Goal: Task Accomplishment & Management: Manage account settings

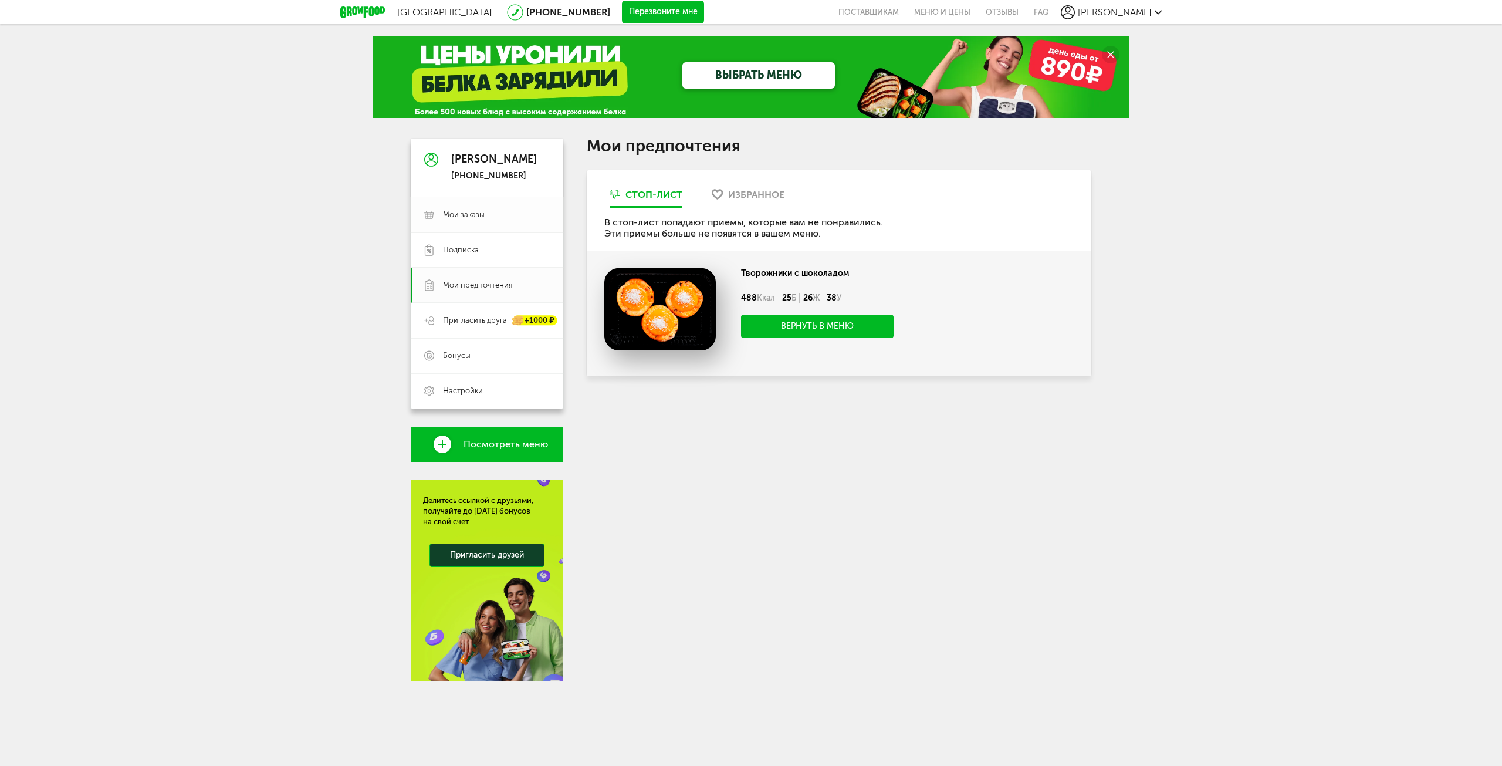
click at [476, 219] on span "Мои заказы" at bounding box center [464, 214] width 42 height 11
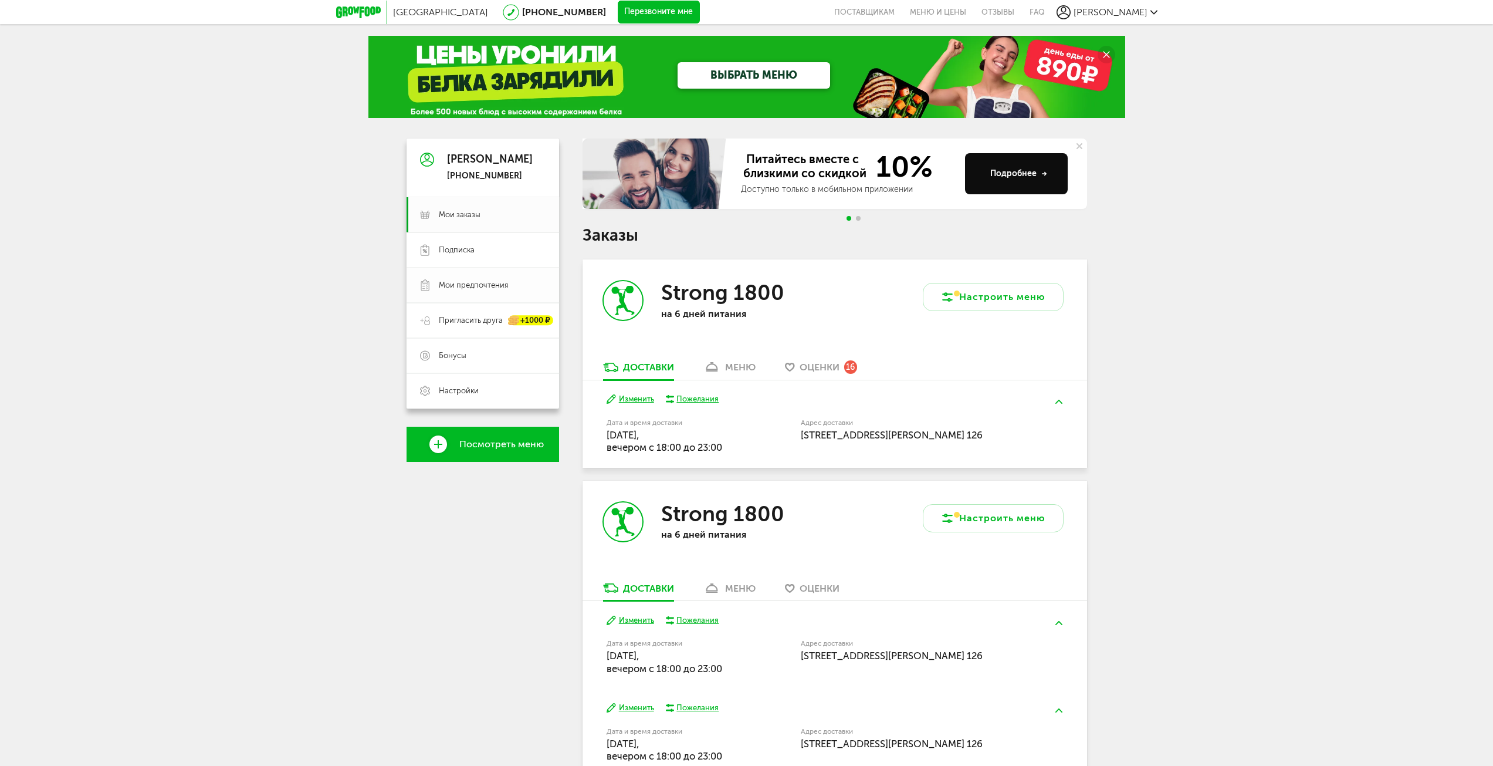
click at [491, 288] on span "Мои предпочтения" at bounding box center [473, 285] width 69 height 11
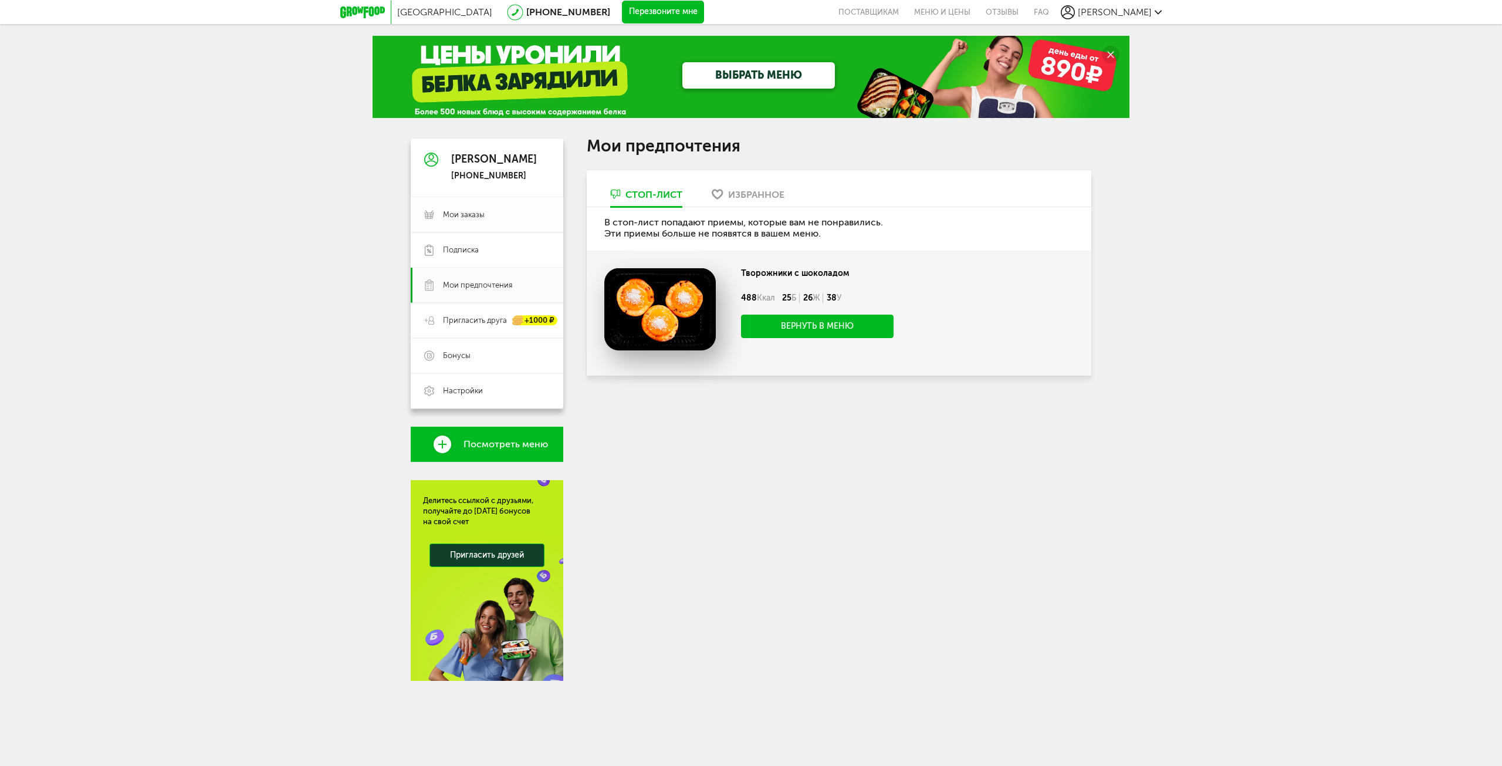
click at [478, 218] on span "Мои заказы" at bounding box center [464, 214] width 42 height 11
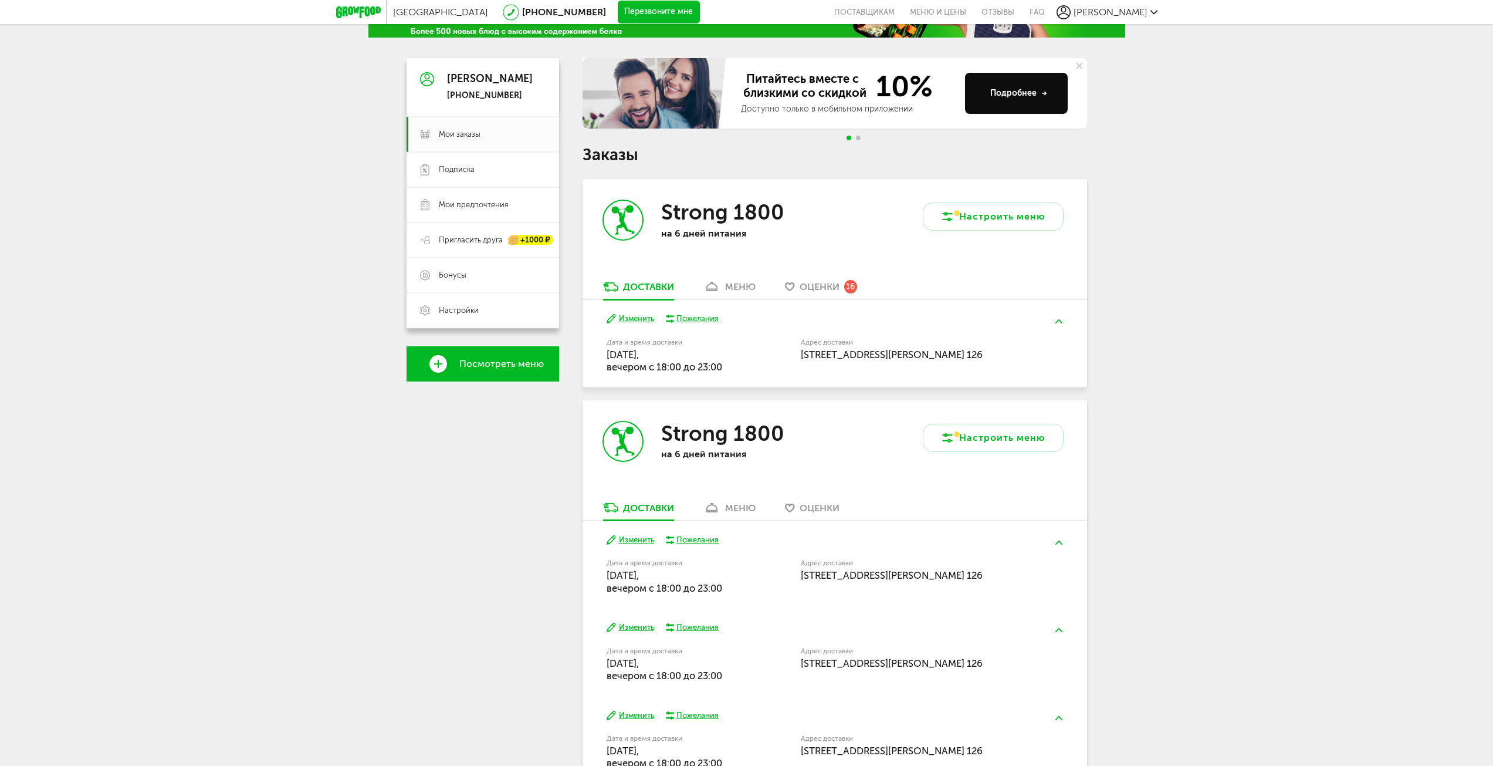
scroll to position [411, 0]
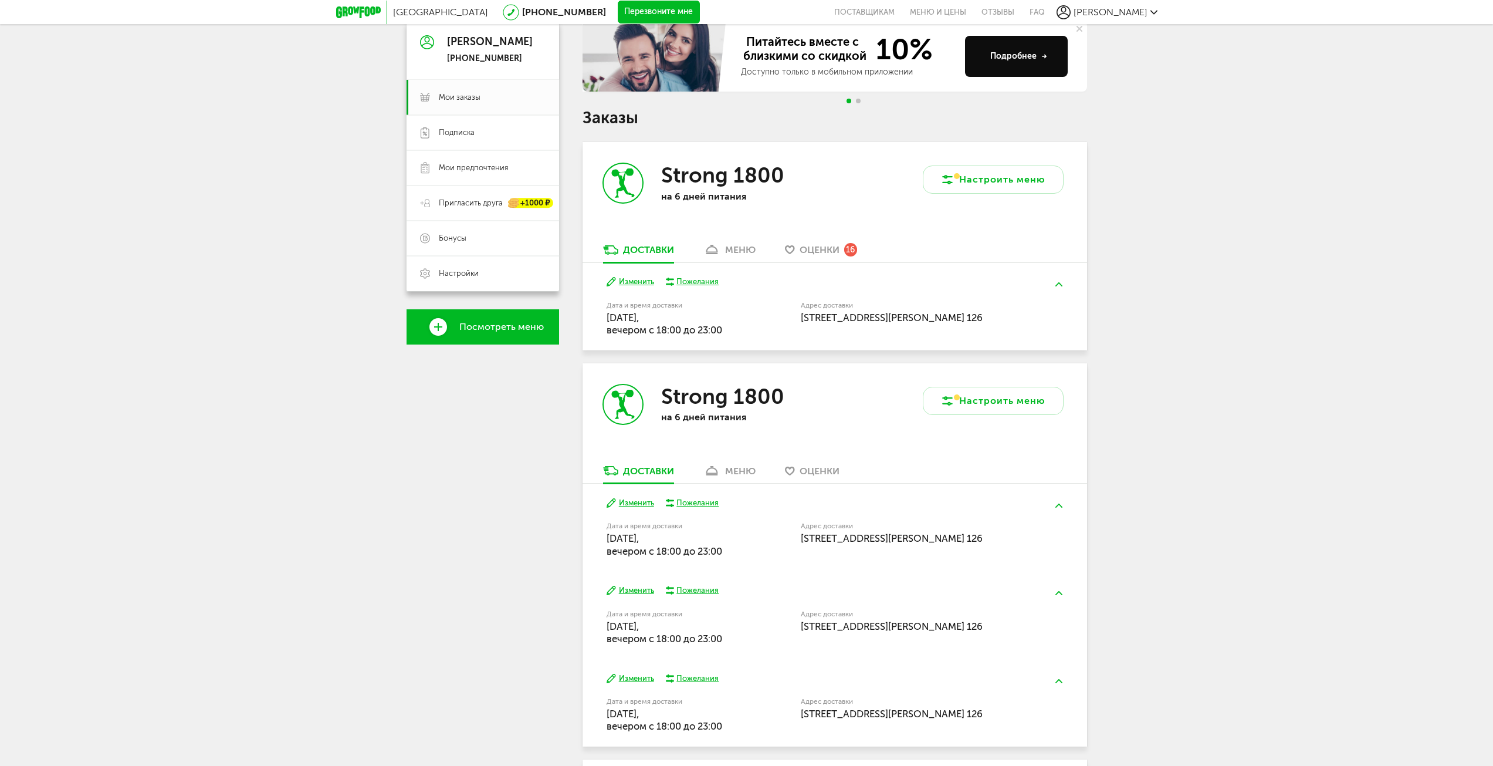
click at [740, 250] on div "меню" at bounding box center [740, 249] width 31 height 11
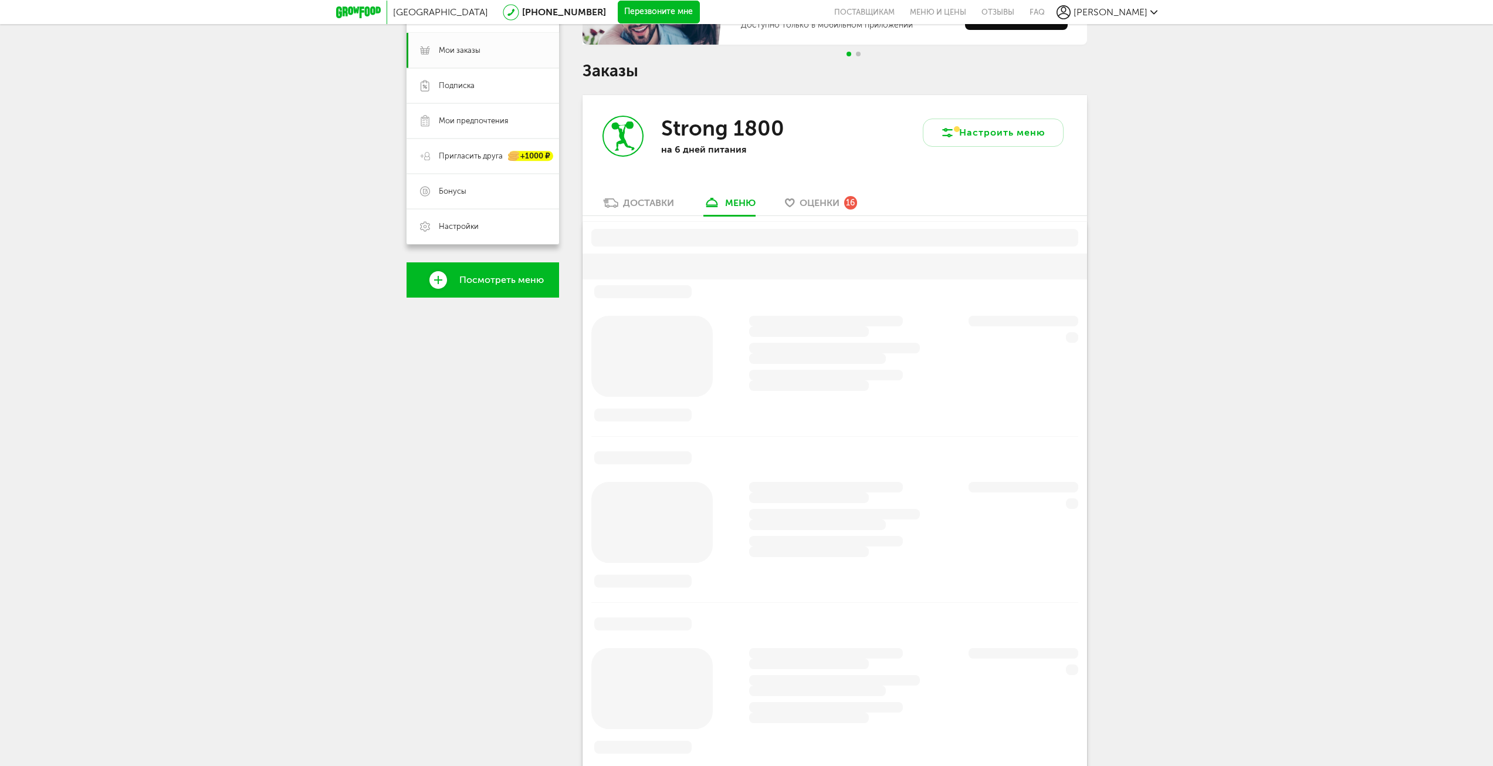
scroll to position [230, 0]
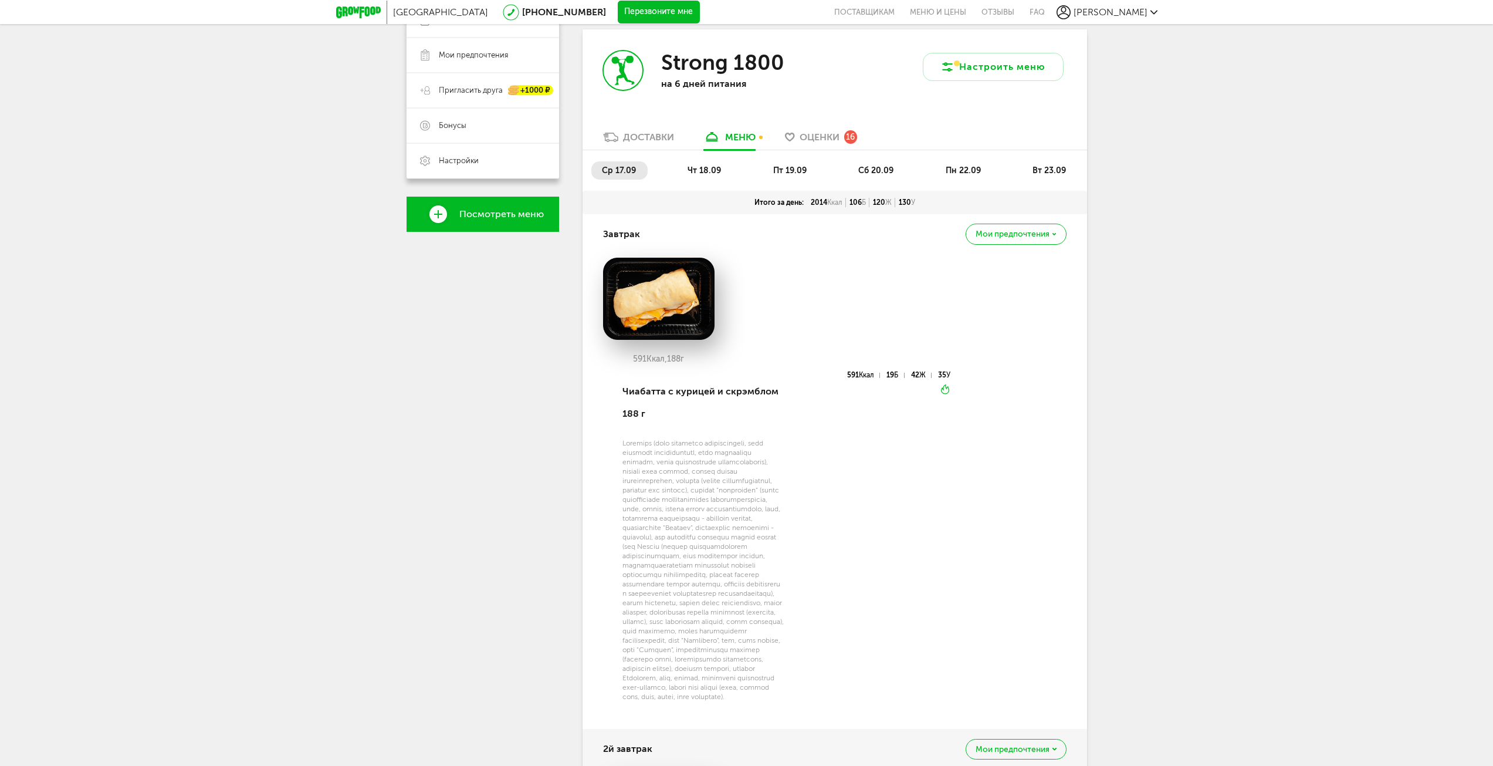
click at [1056, 168] on span "вт 23.09" at bounding box center [1049, 170] width 33 height 10
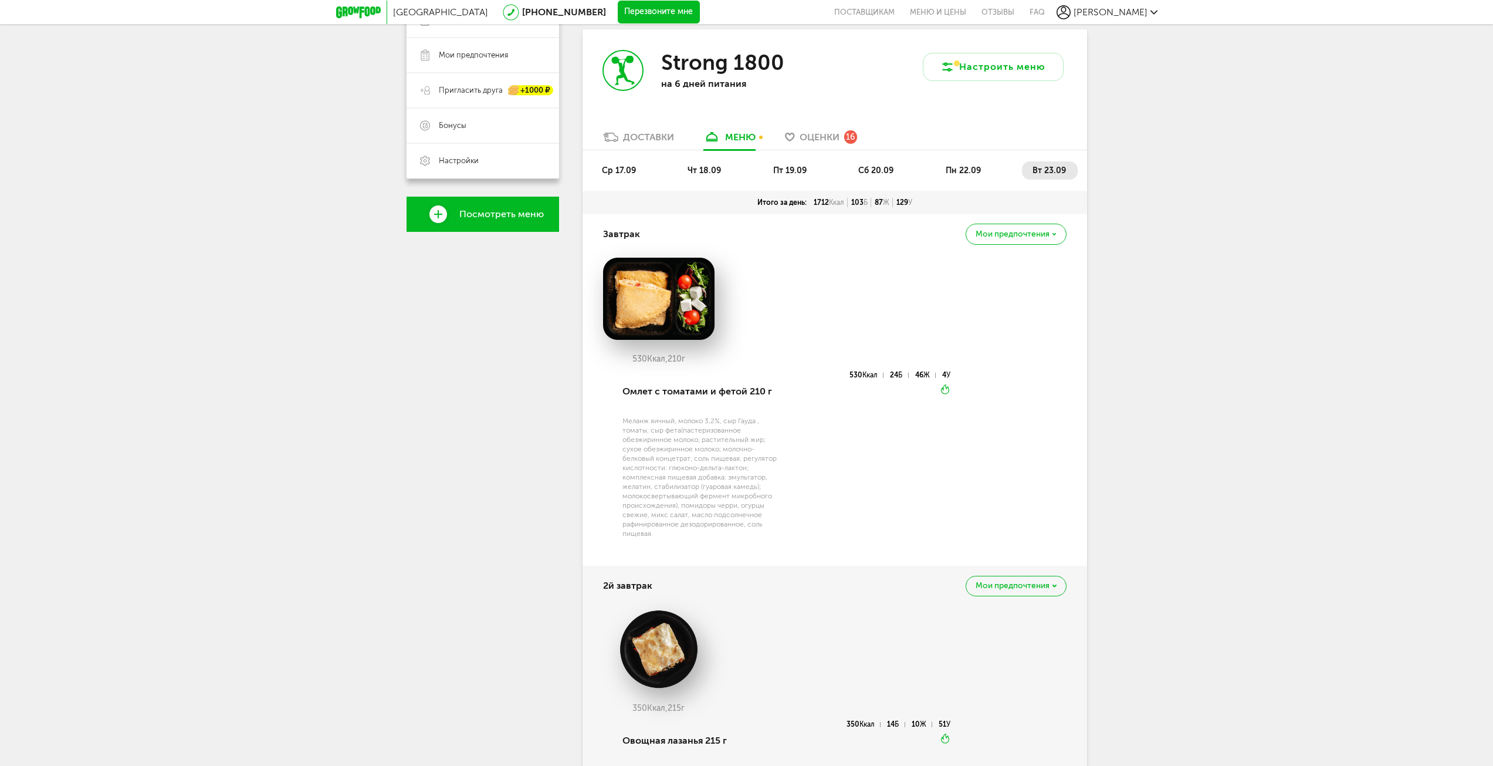
click at [871, 174] on span "сб 20.09" at bounding box center [875, 170] width 35 height 10
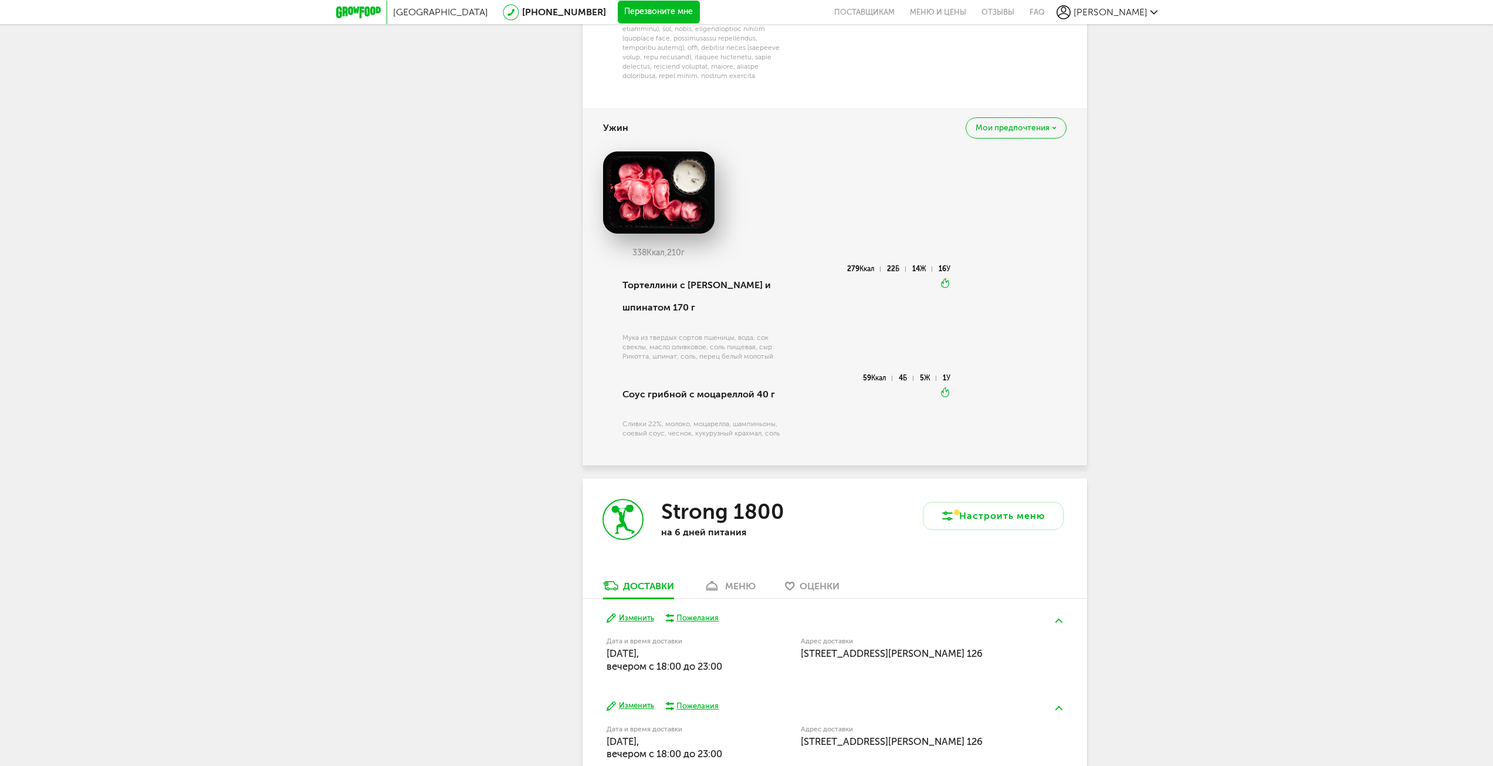
scroll to position [1403, 0]
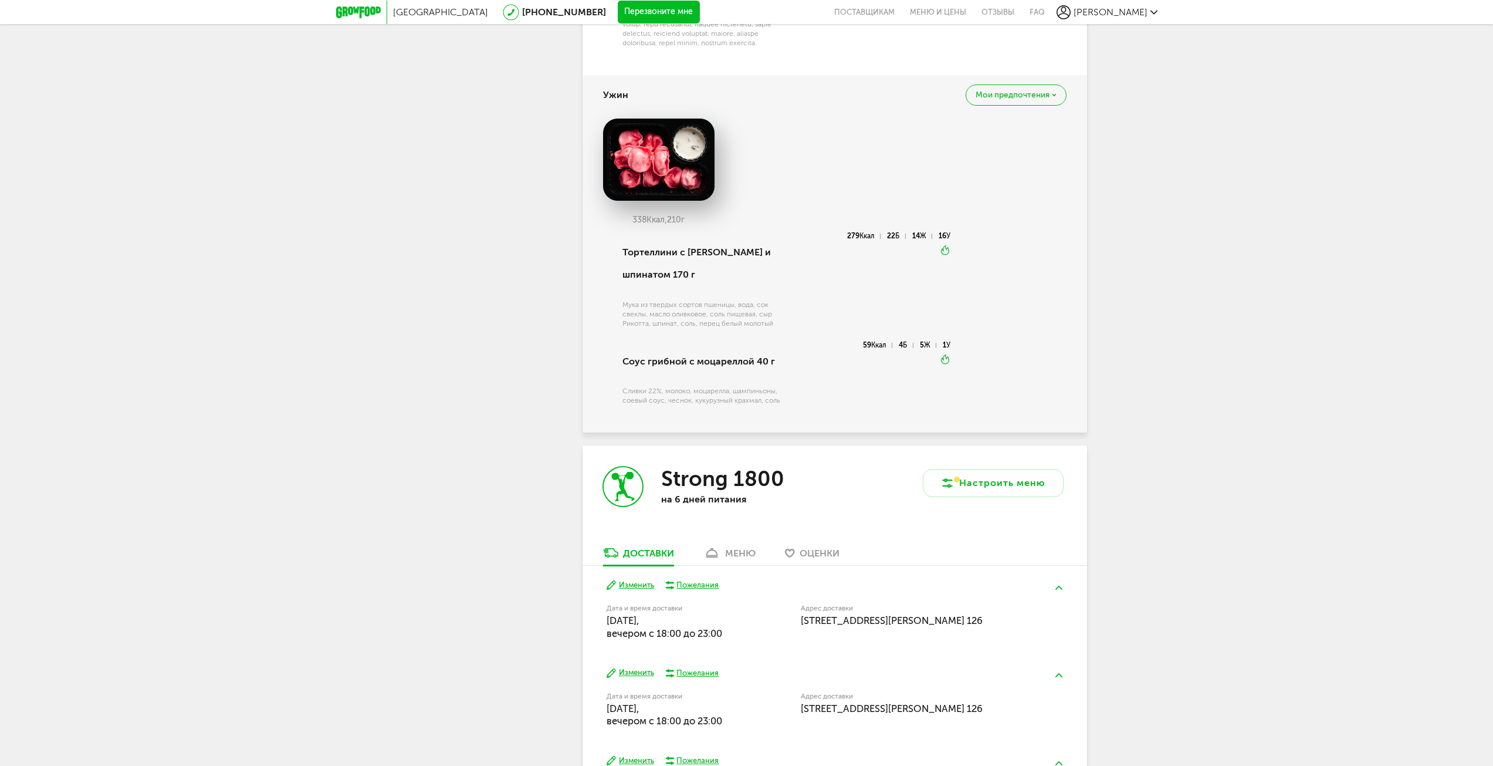
click at [1046, 99] on span "Мои предпочтения" at bounding box center [1013, 95] width 74 height 8
click at [978, 151] on div "Добавить в стоп-лист Это блюдо будет заменено во всех будущих доставках" at bounding box center [981, 135] width 130 height 37
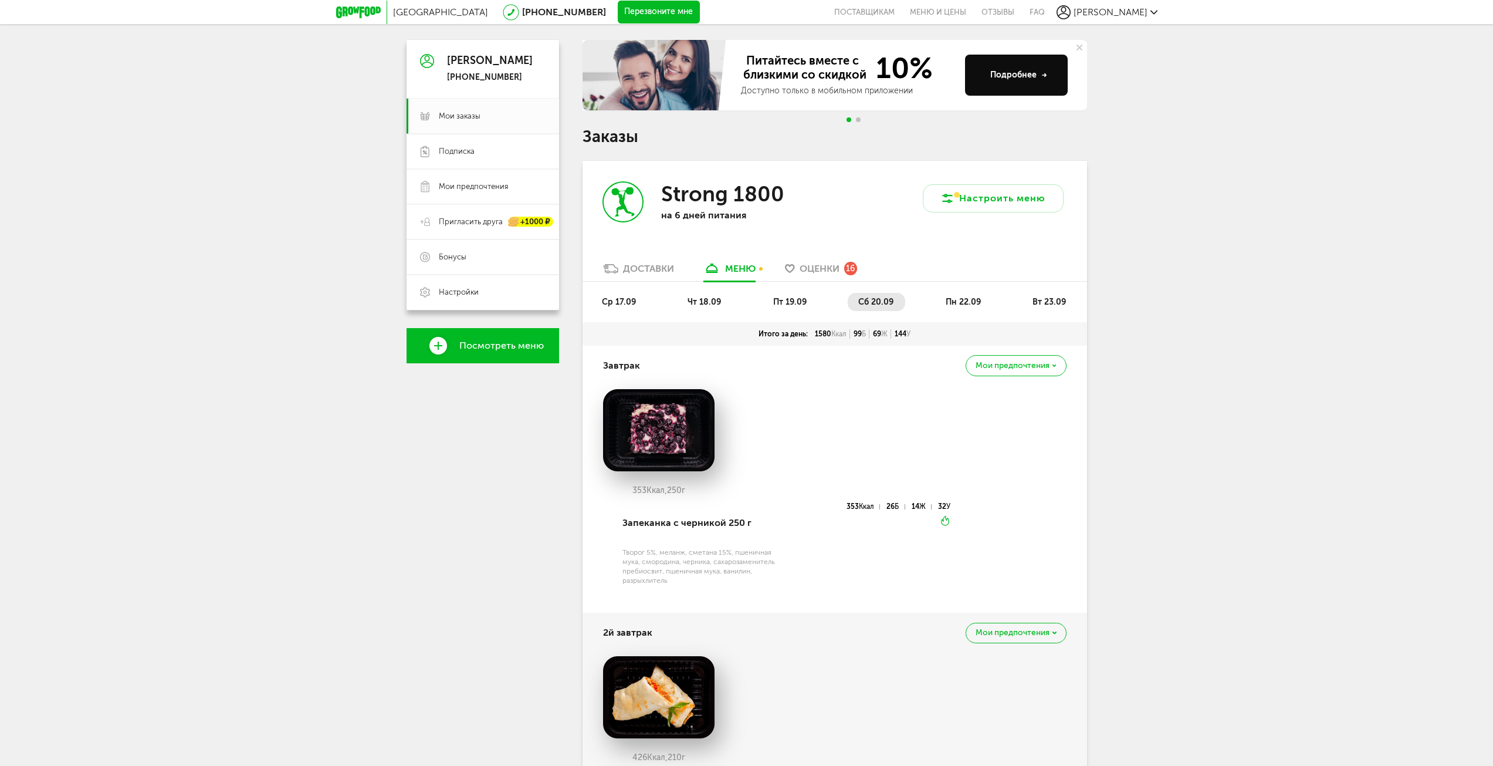
scroll to position [86, 0]
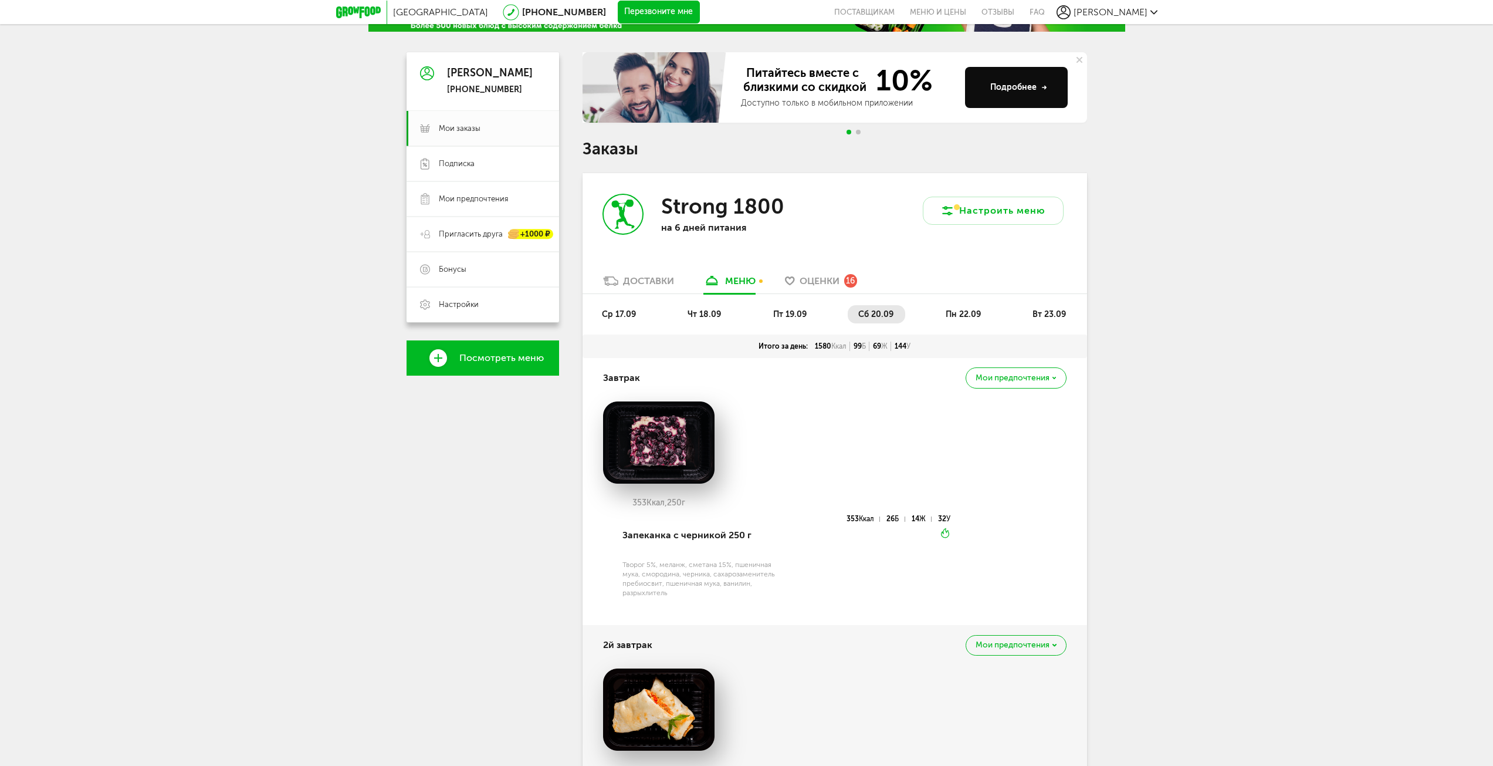
click at [831, 281] on span "Оценки" at bounding box center [820, 280] width 40 height 11
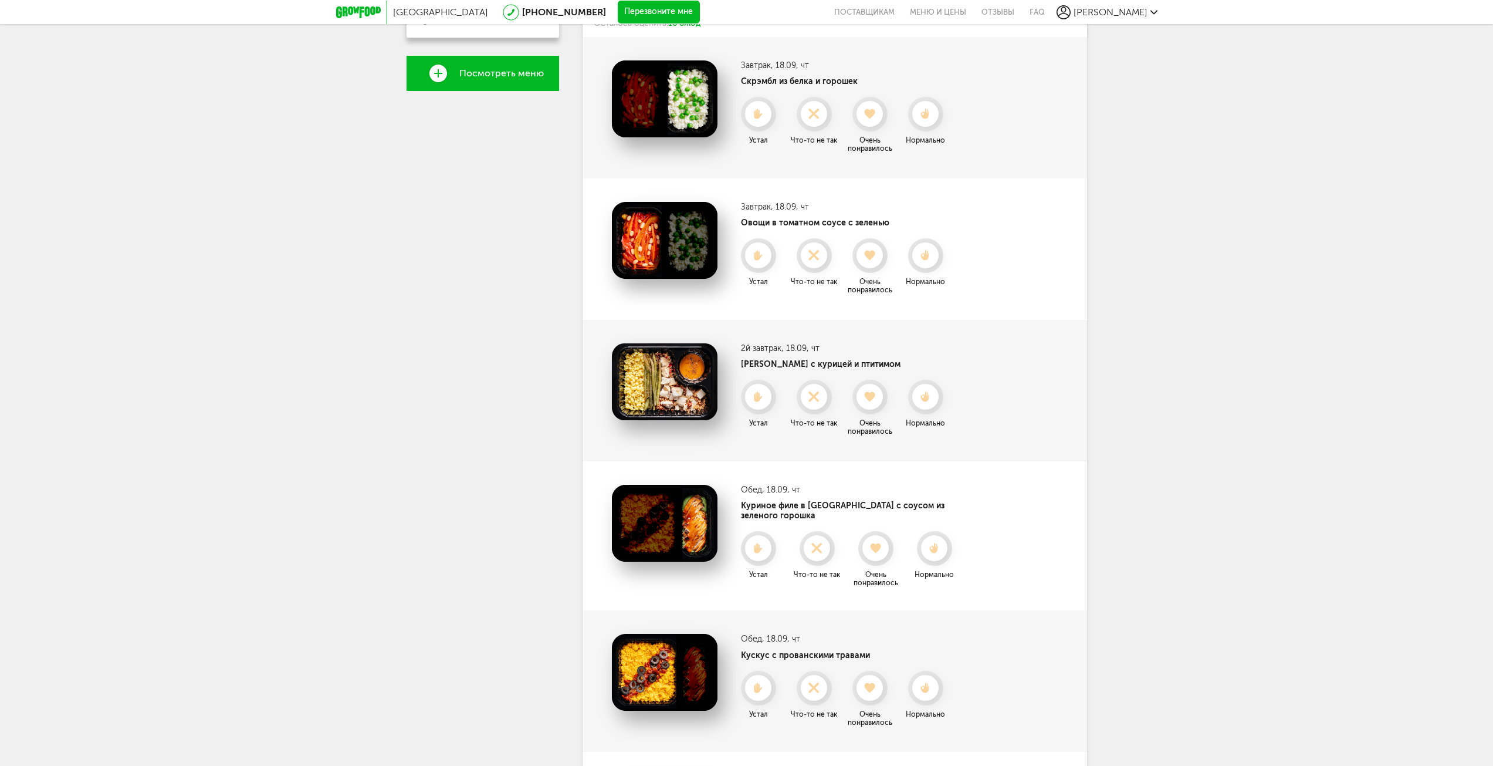
scroll to position [245, 0]
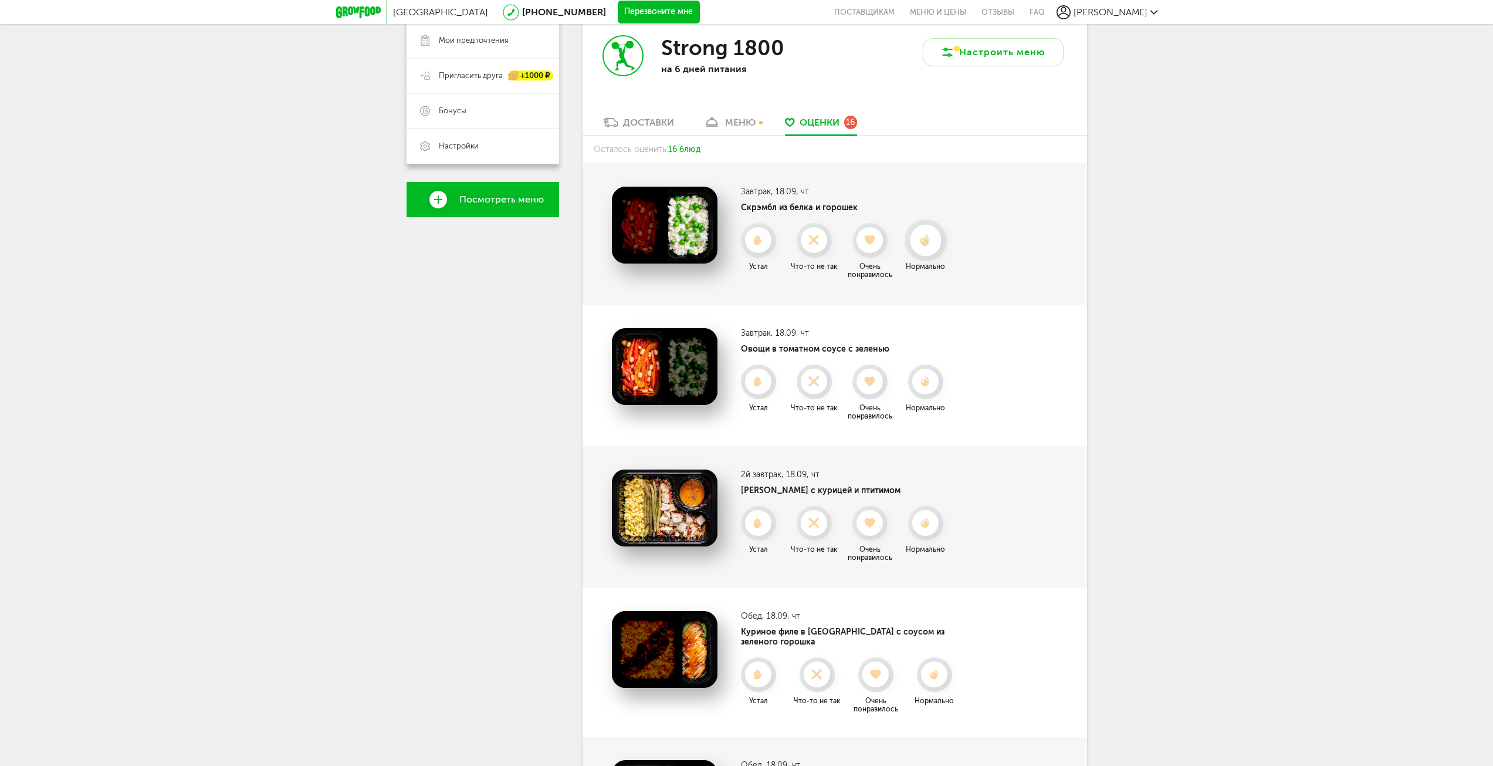
click at [941, 238] on icon at bounding box center [925, 240] width 31 height 13
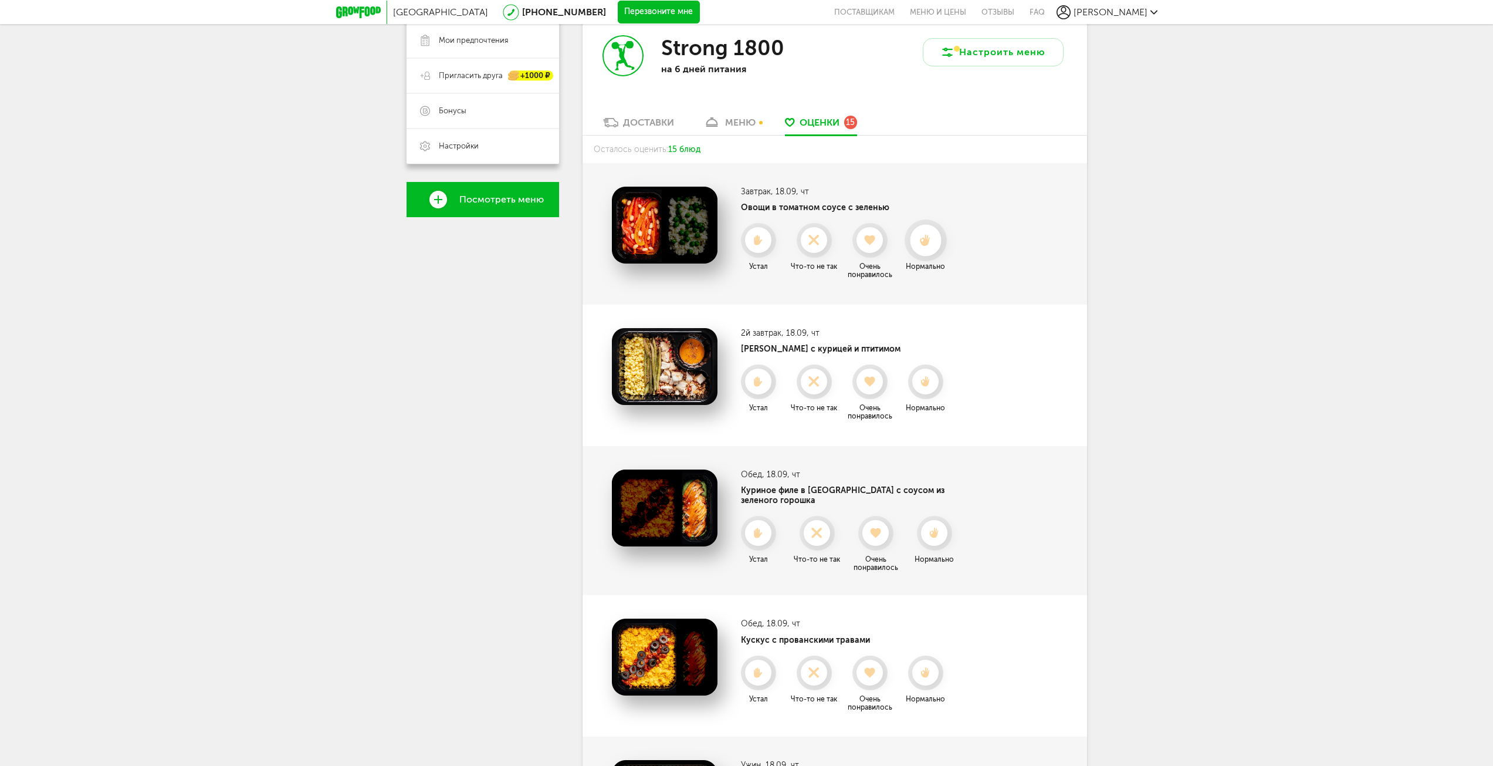
click at [937, 243] on icon at bounding box center [925, 240] width 31 height 13
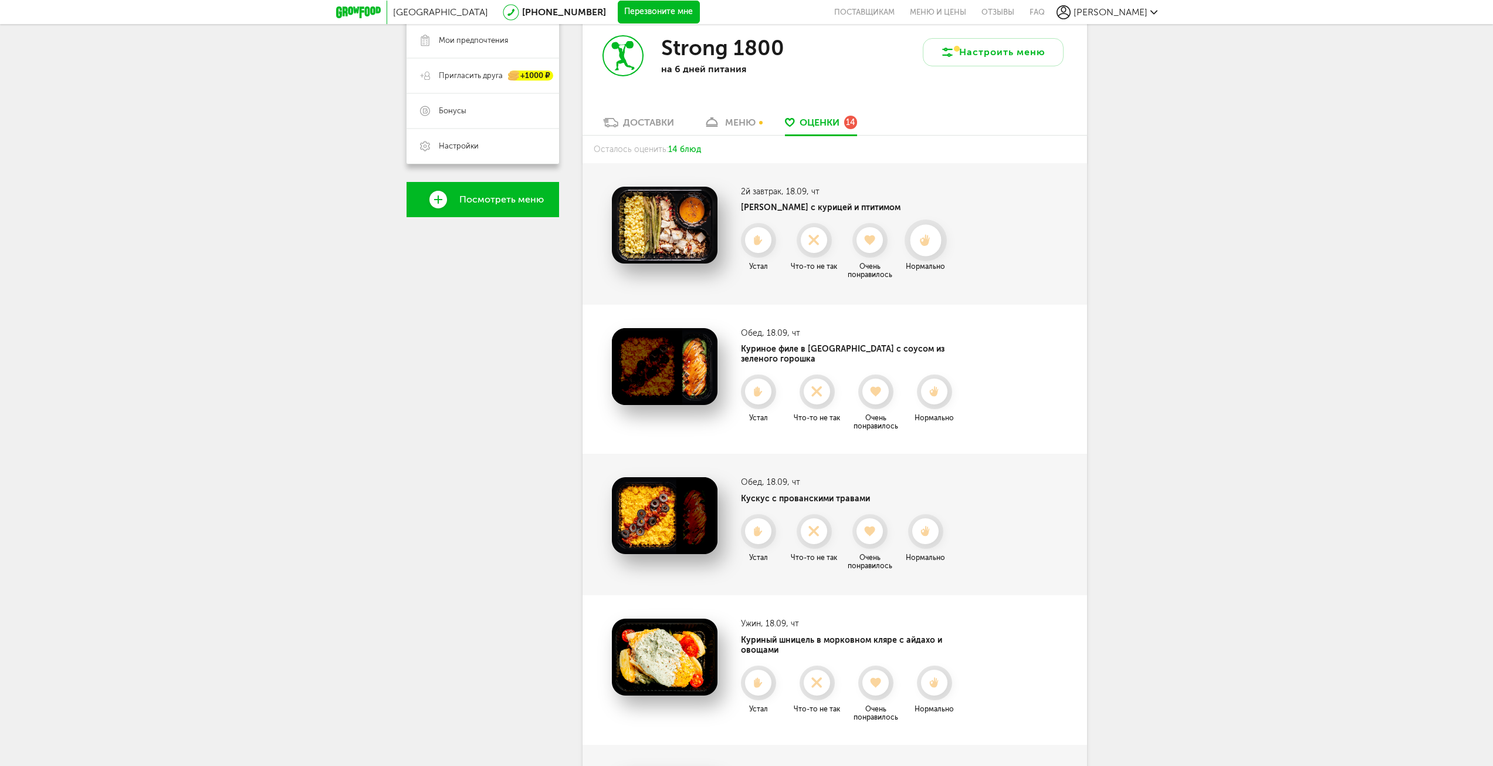
click at [930, 249] on div at bounding box center [925, 240] width 31 height 31
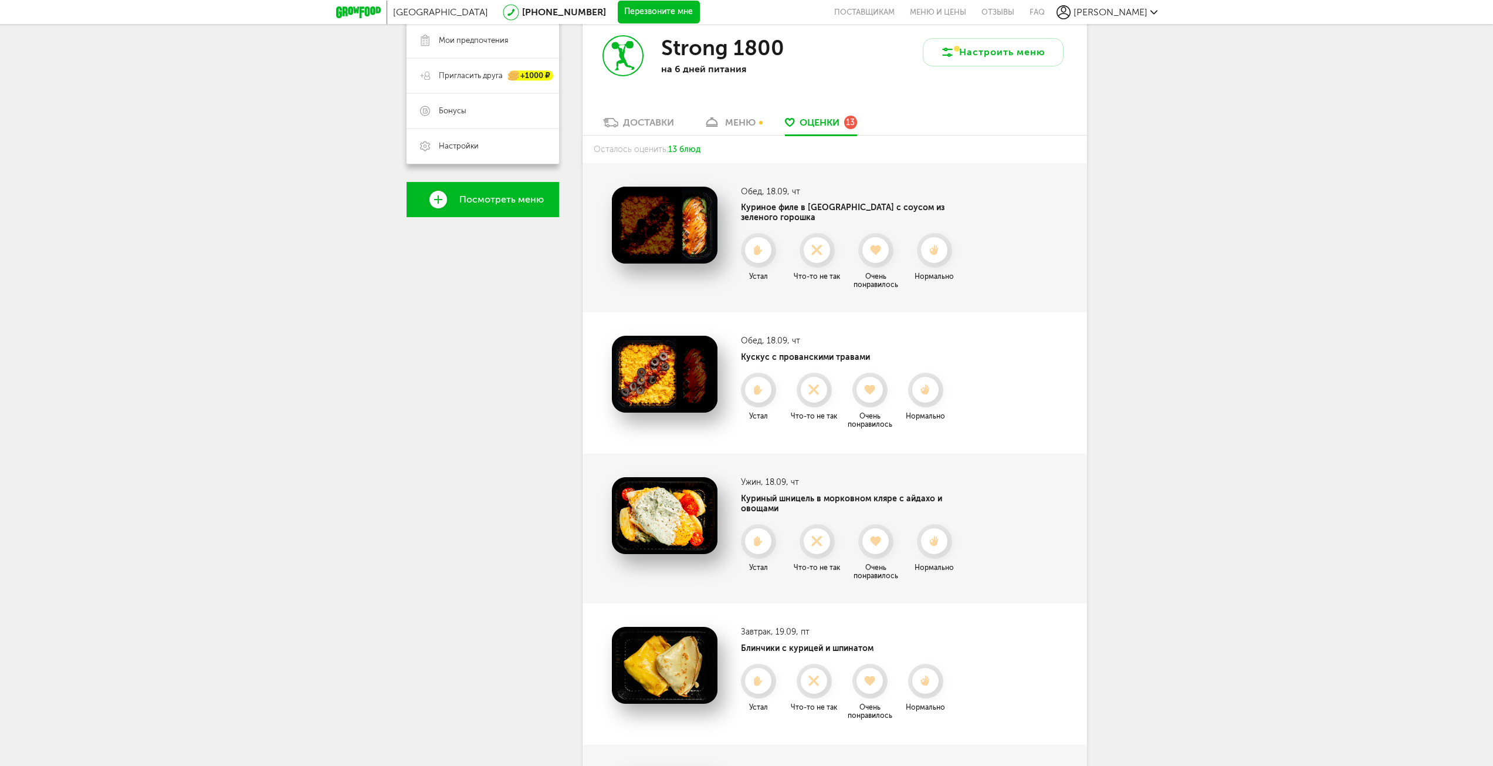
click at [929, 249] on div at bounding box center [934, 250] width 26 height 26
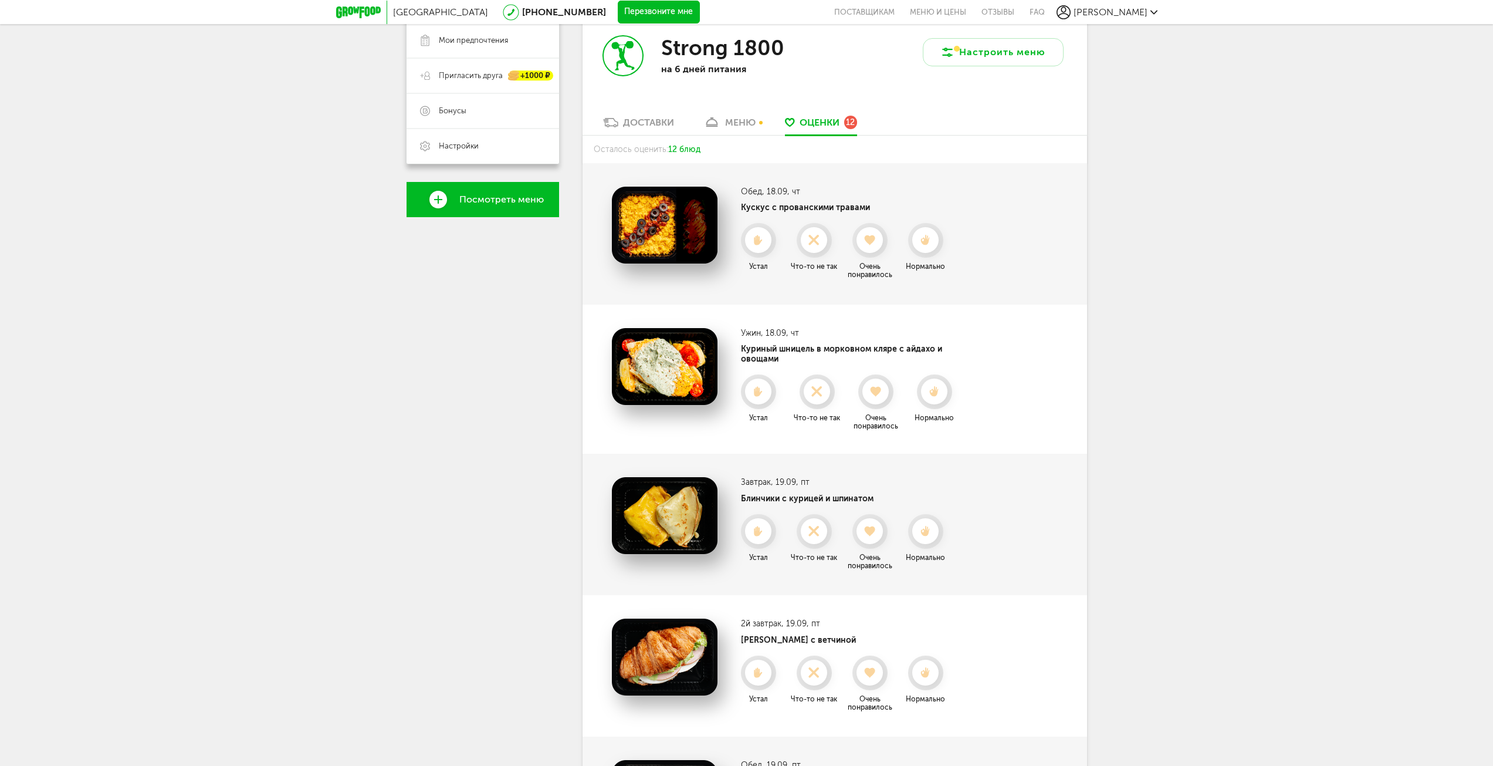
click at [929, 249] on div at bounding box center [925, 240] width 26 height 26
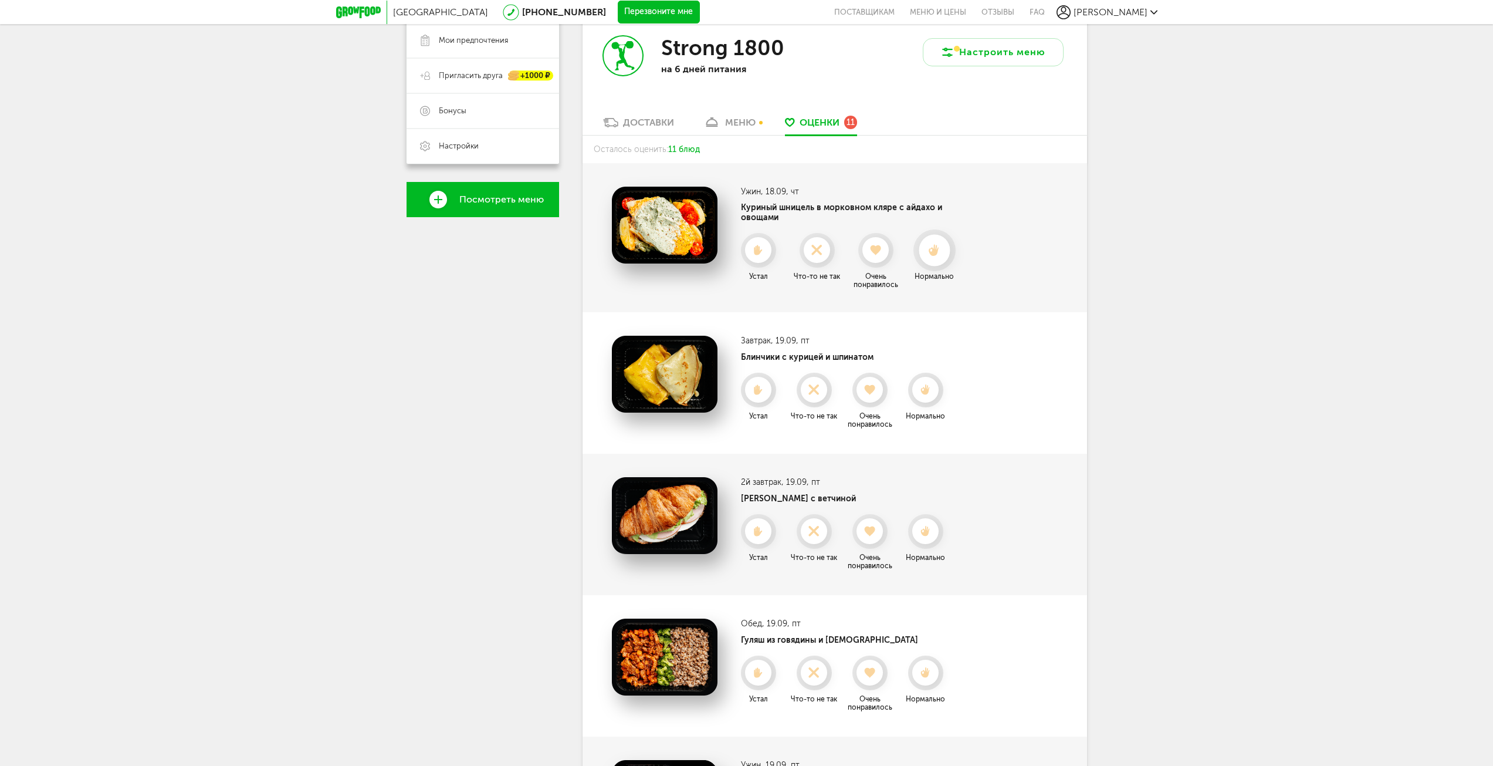
click at [931, 250] on div at bounding box center [934, 250] width 31 height 31
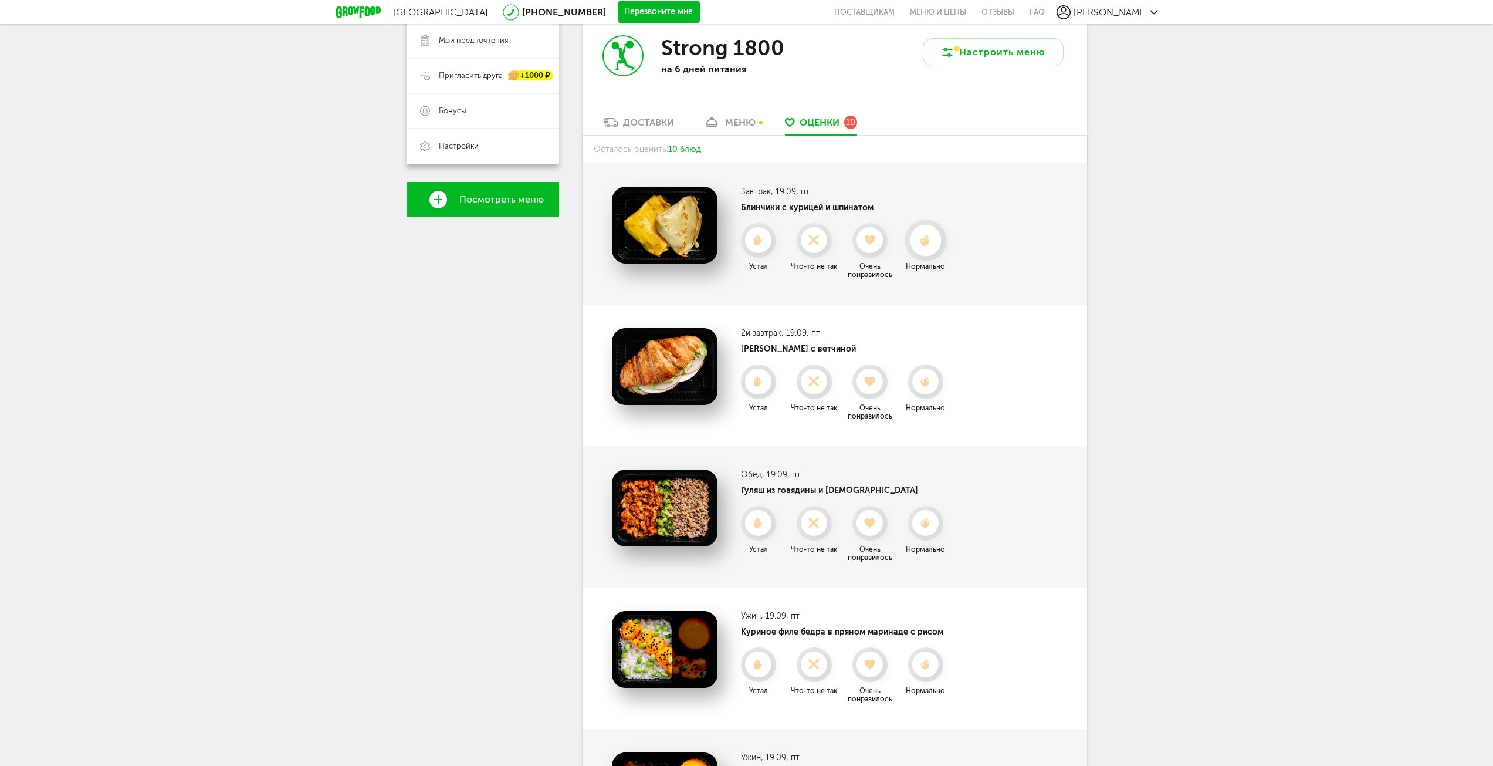
click at [935, 248] on div at bounding box center [925, 240] width 31 height 31
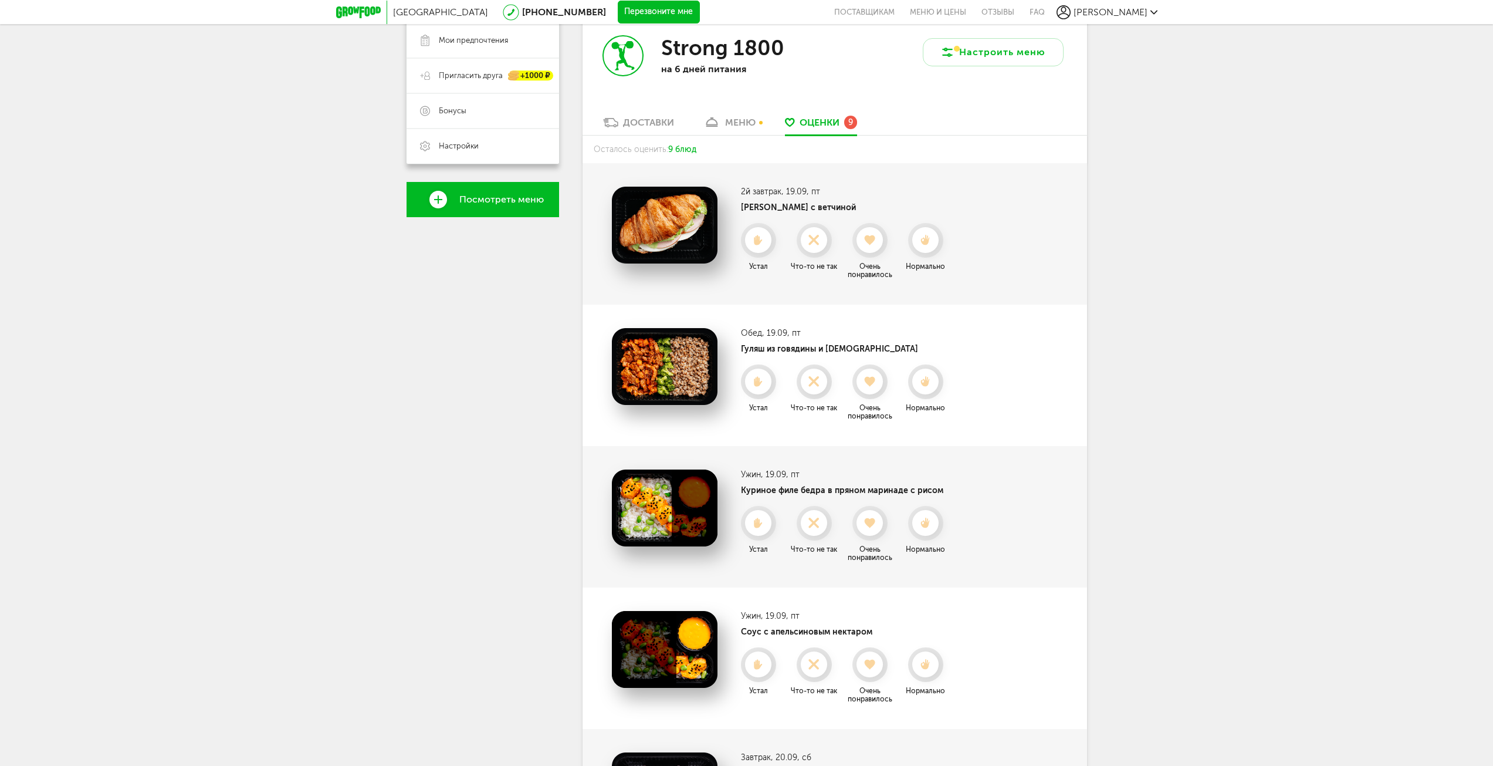
click at [935, 248] on div at bounding box center [925, 240] width 26 height 26
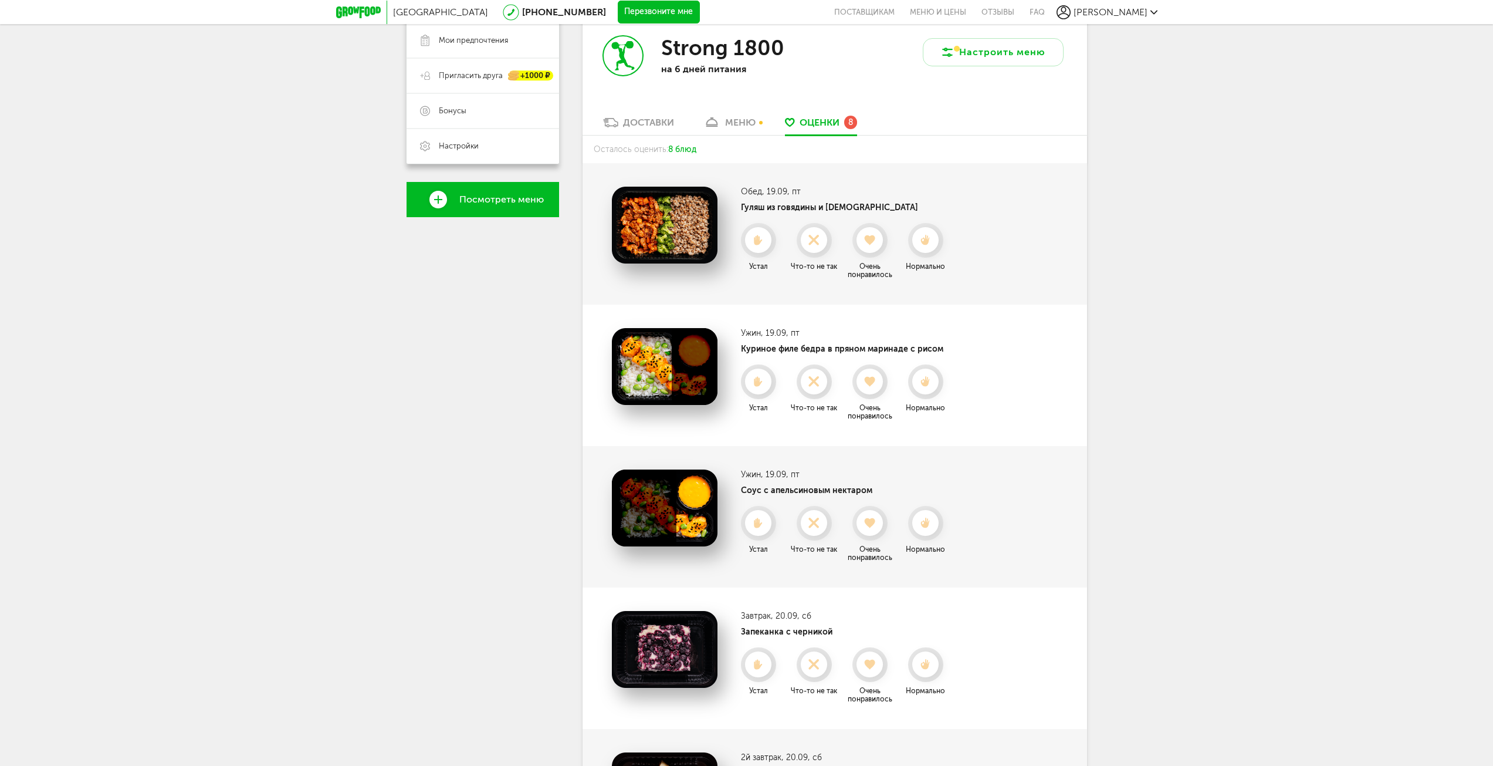
click at [935, 248] on div at bounding box center [925, 240] width 26 height 26
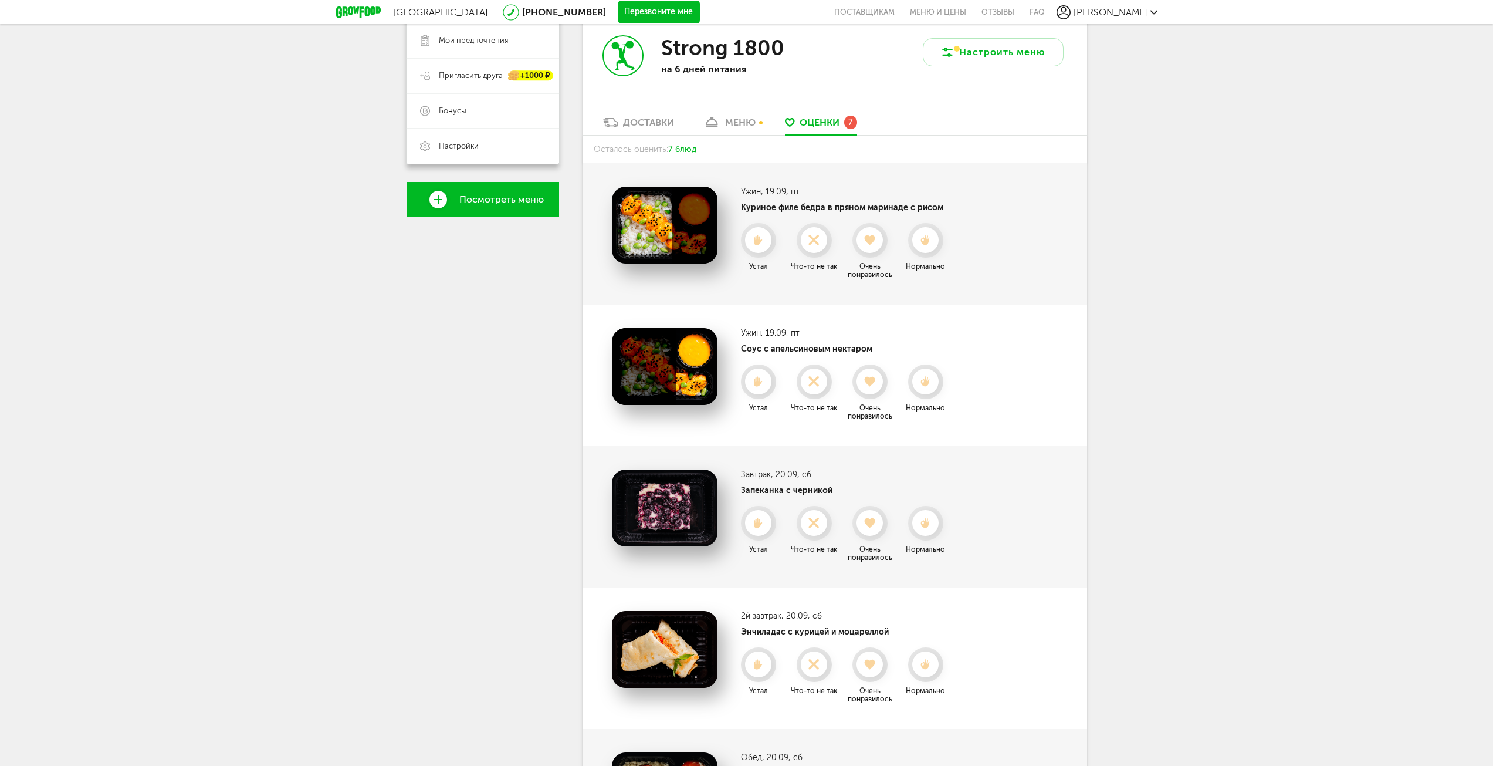
click at [933, 249] on div at bounding box center [925, 240] width 26 height 26
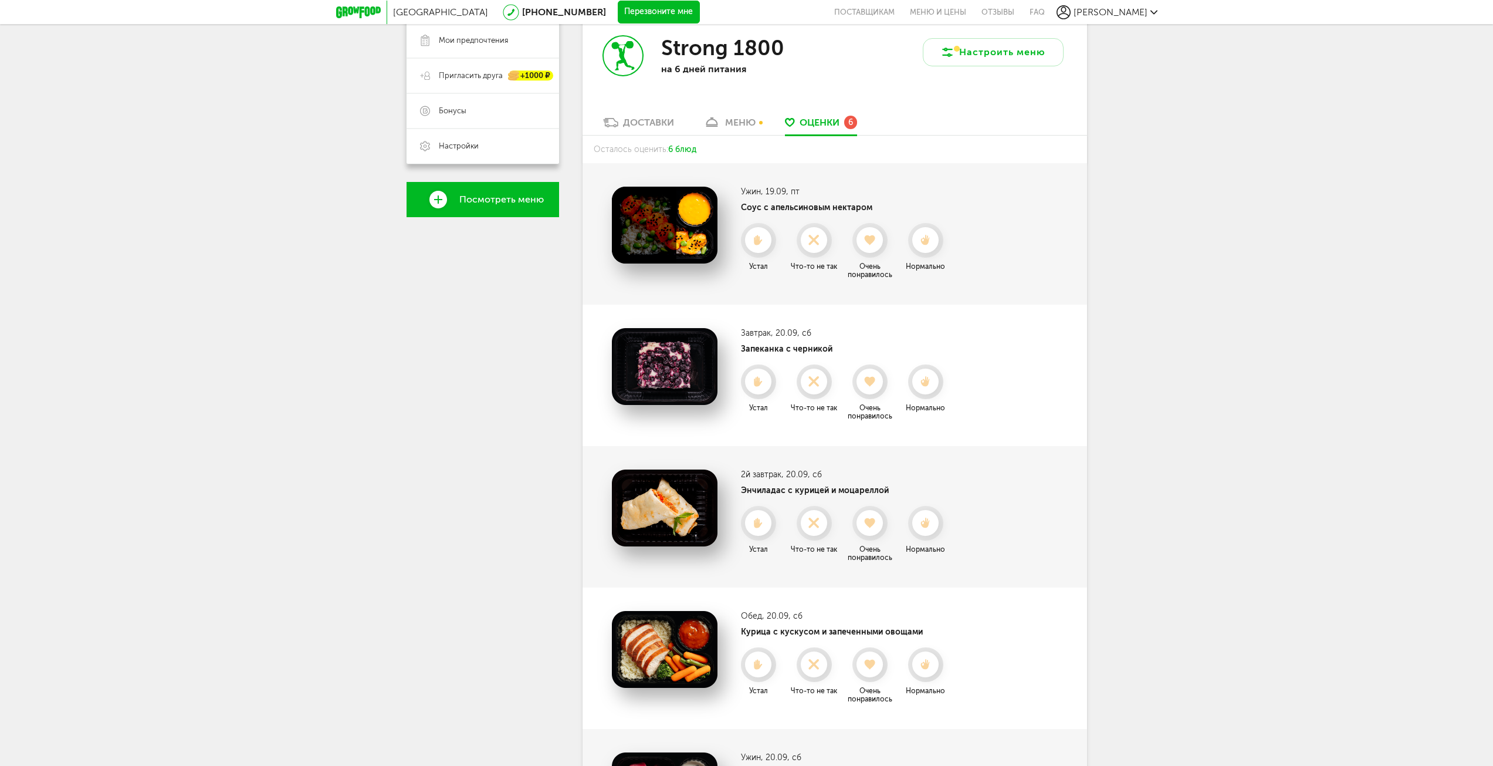
click at [933, 249] on div at bounding box center [925, 240] width 26 height 26
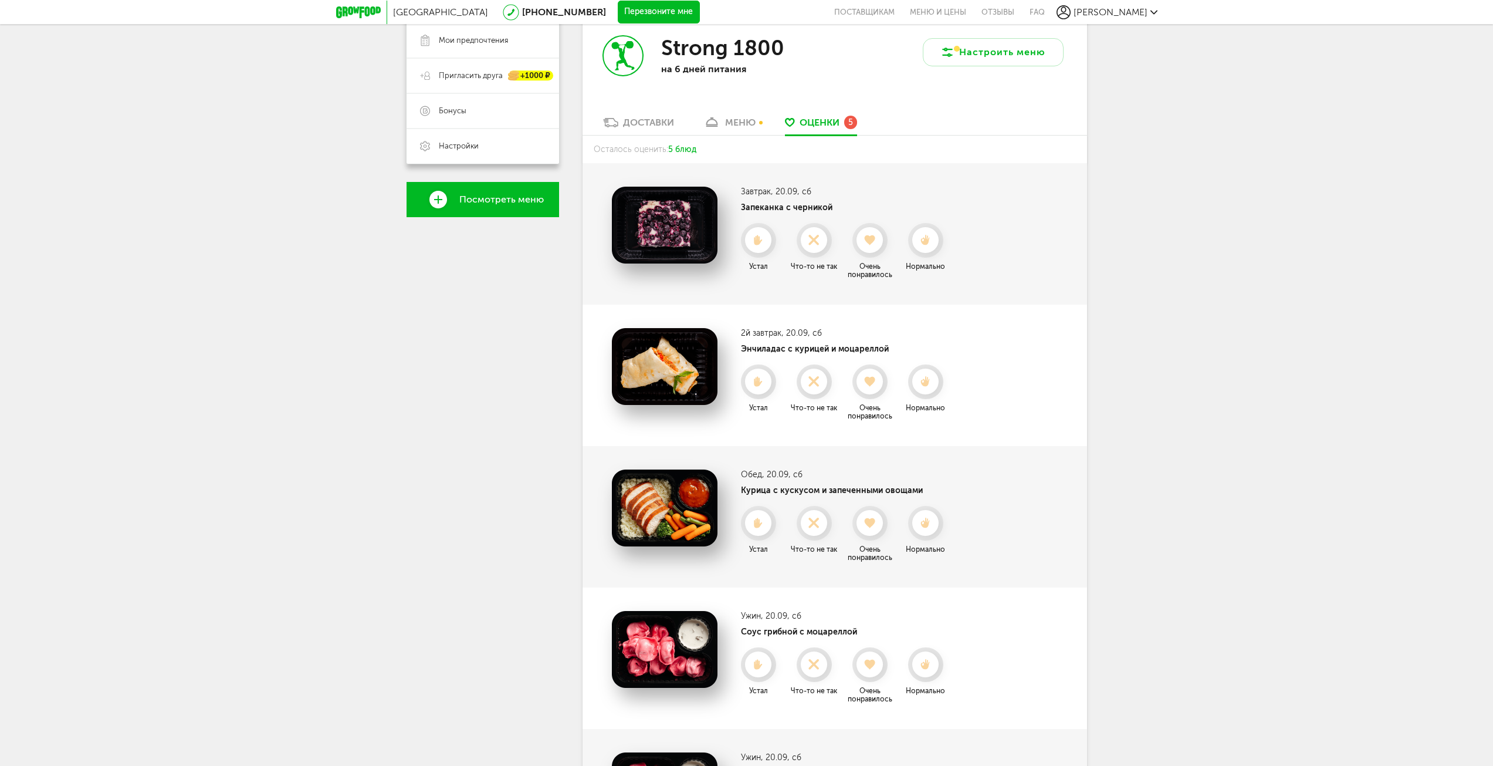
click at [933, 249] on div at bounding box center [925, 240] width 26 height 26
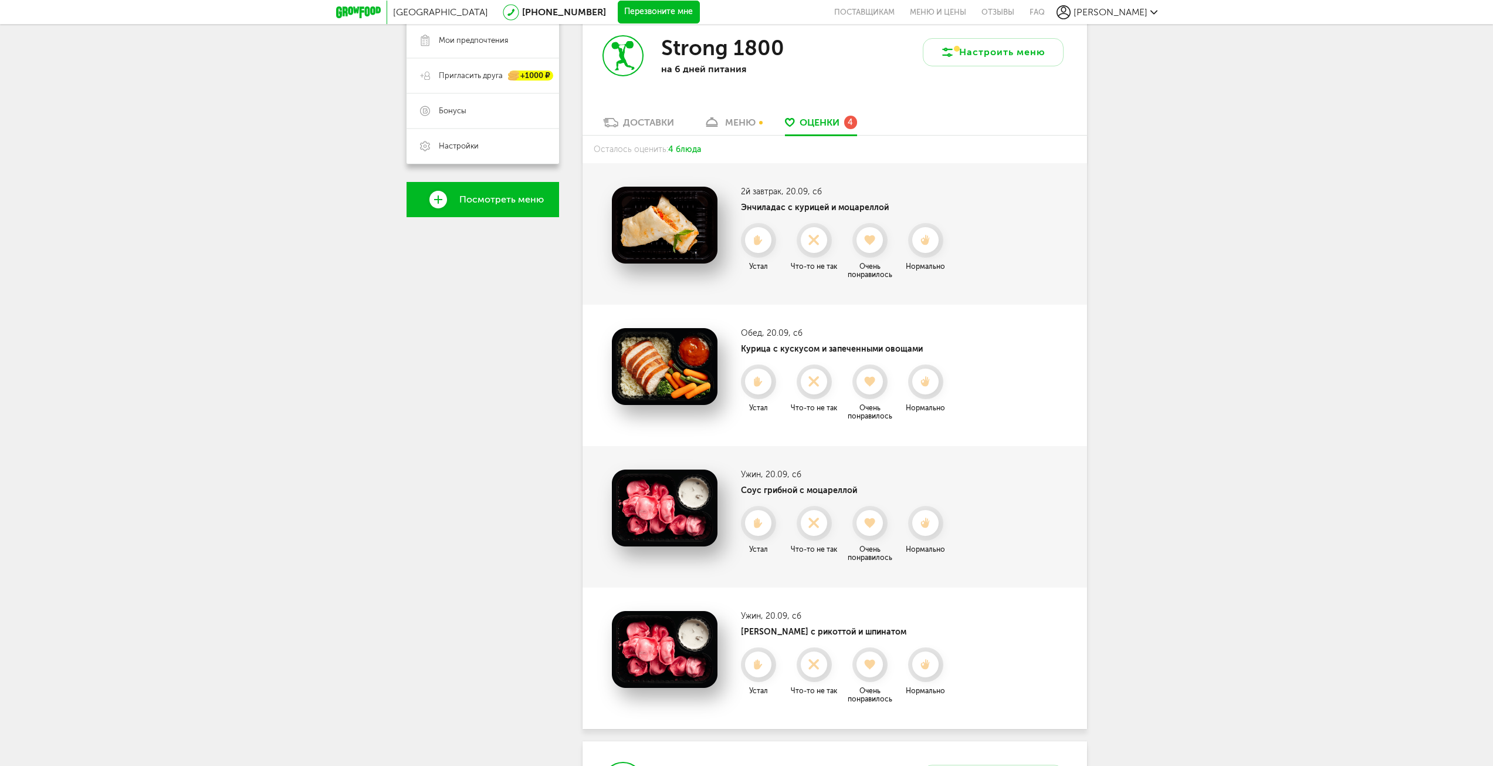
click at [930, 253] on div at bounding box center [925, 240] width 26 height 26
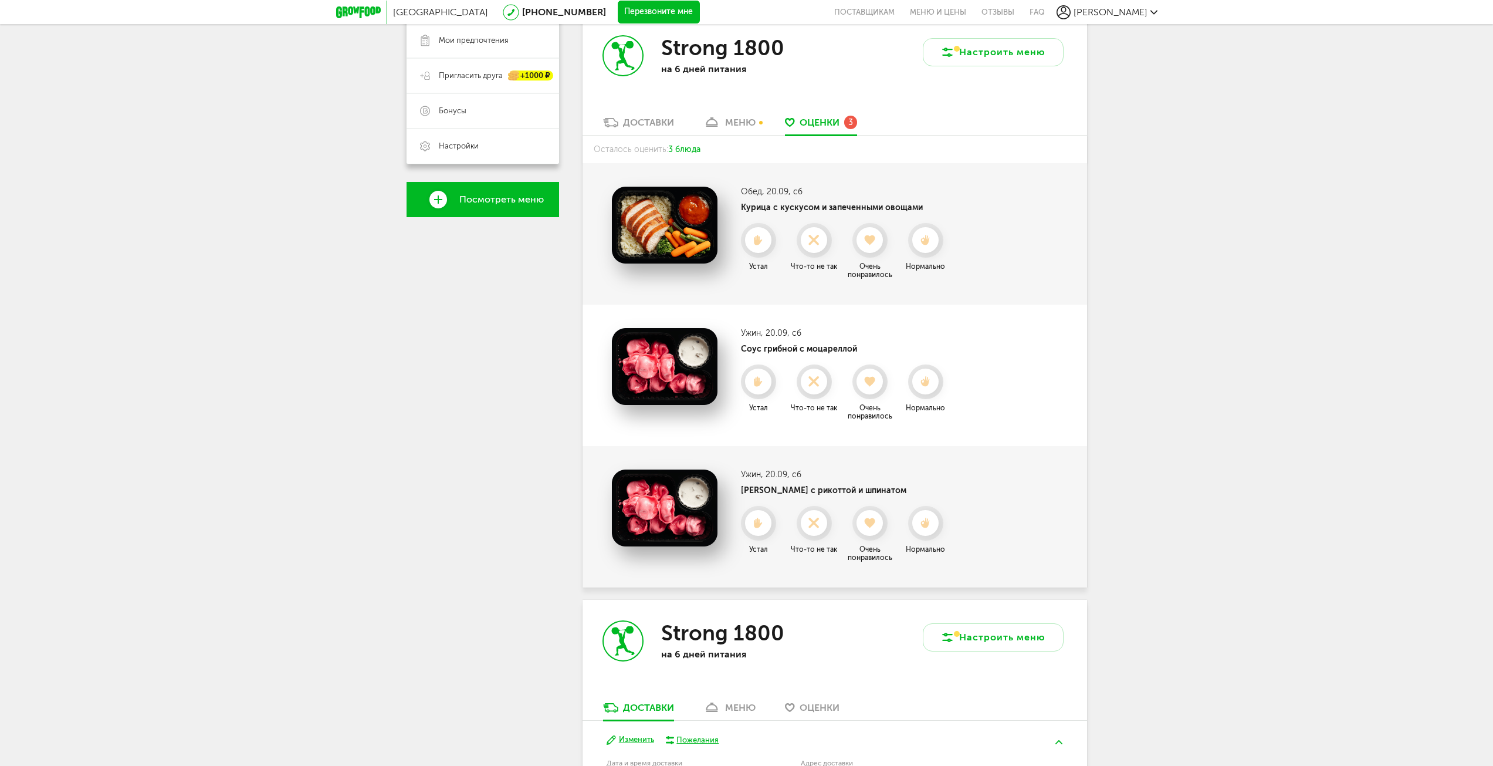
click at [930, 253] on div at bounding box center [925, 240] width 26 height 26
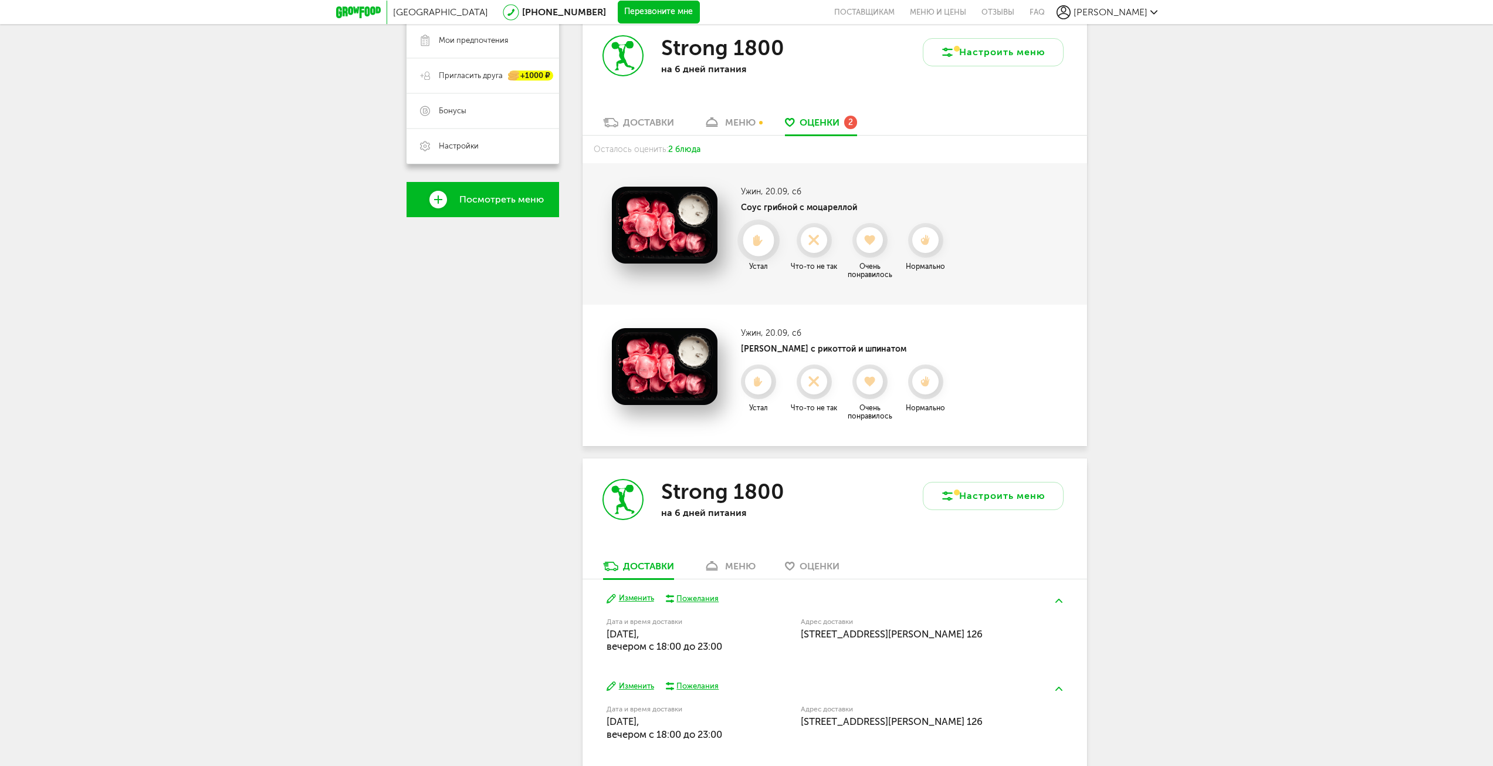
click at [770, 251] on div at bounding box center [759, 240] width 42 height 42
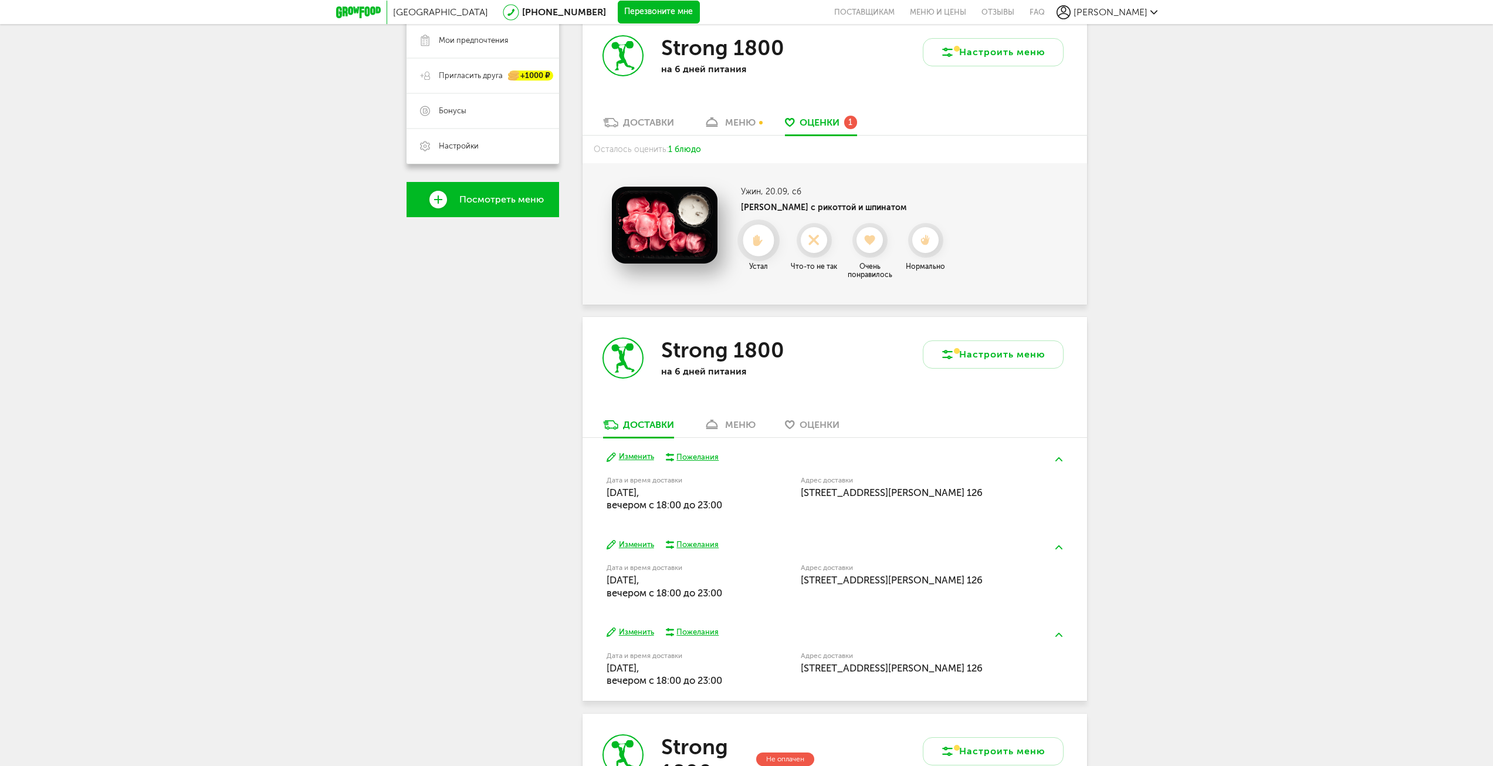
click at [766, 261] on li "Устал" at bounding box center [758, 251] width 53 height 56
click at [771, 252] on div at bounding box center [759, 240] width 42 height 42
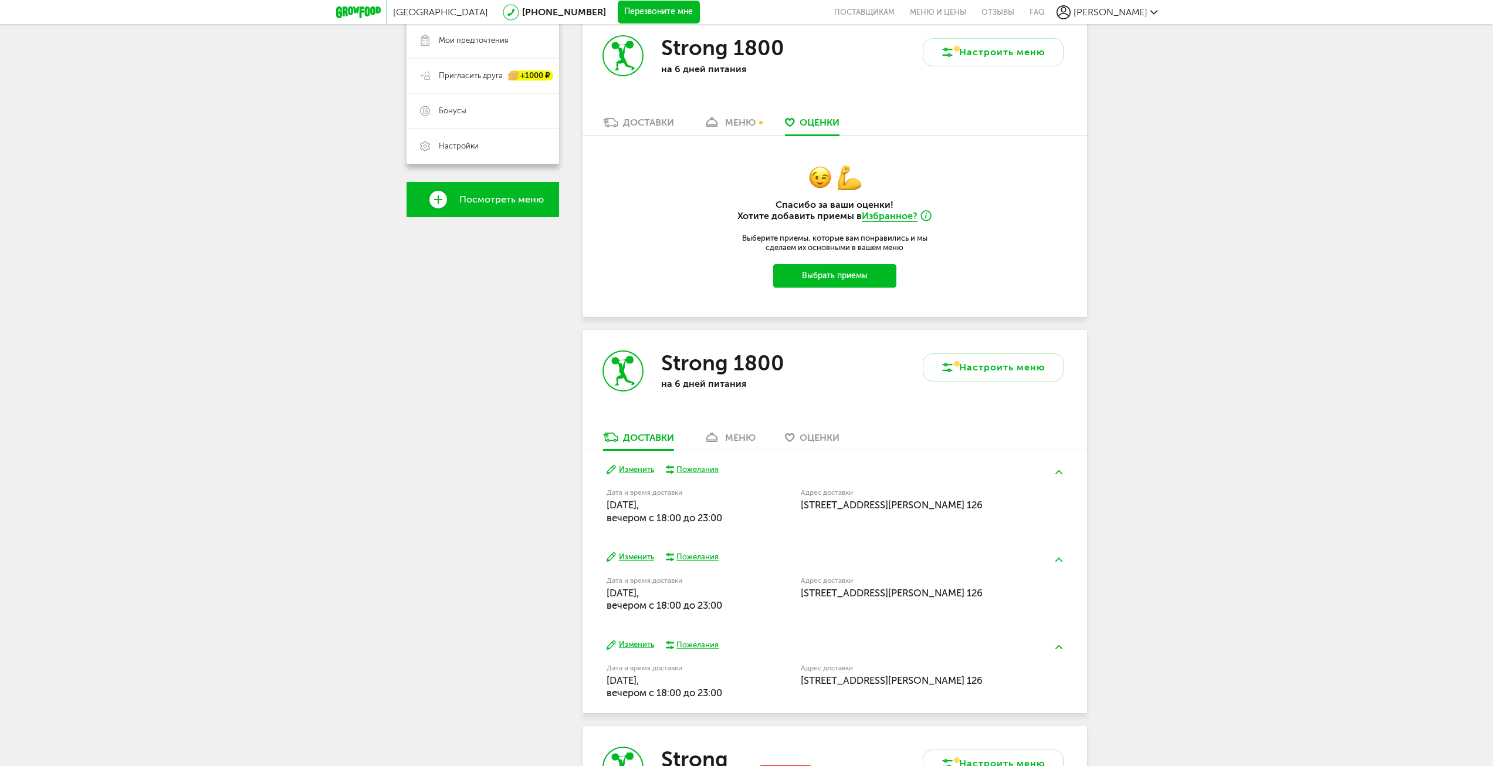
click at [869, 269] on button "Выбрать приемы" at bounding box center [834, 275] width 123 height 23
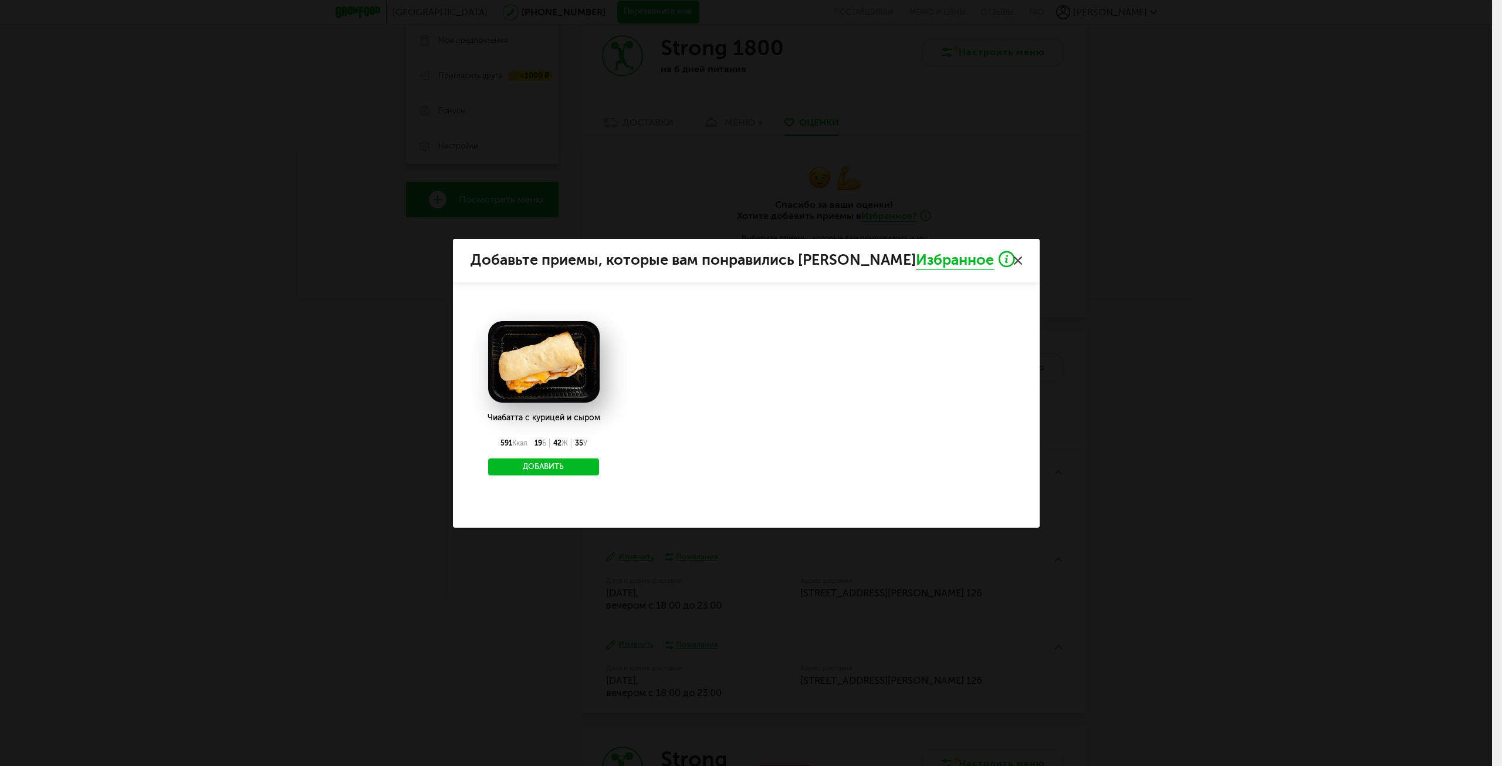
click at [1020, 256] on icon at bounding box center [1018, 260] width 8 height 8
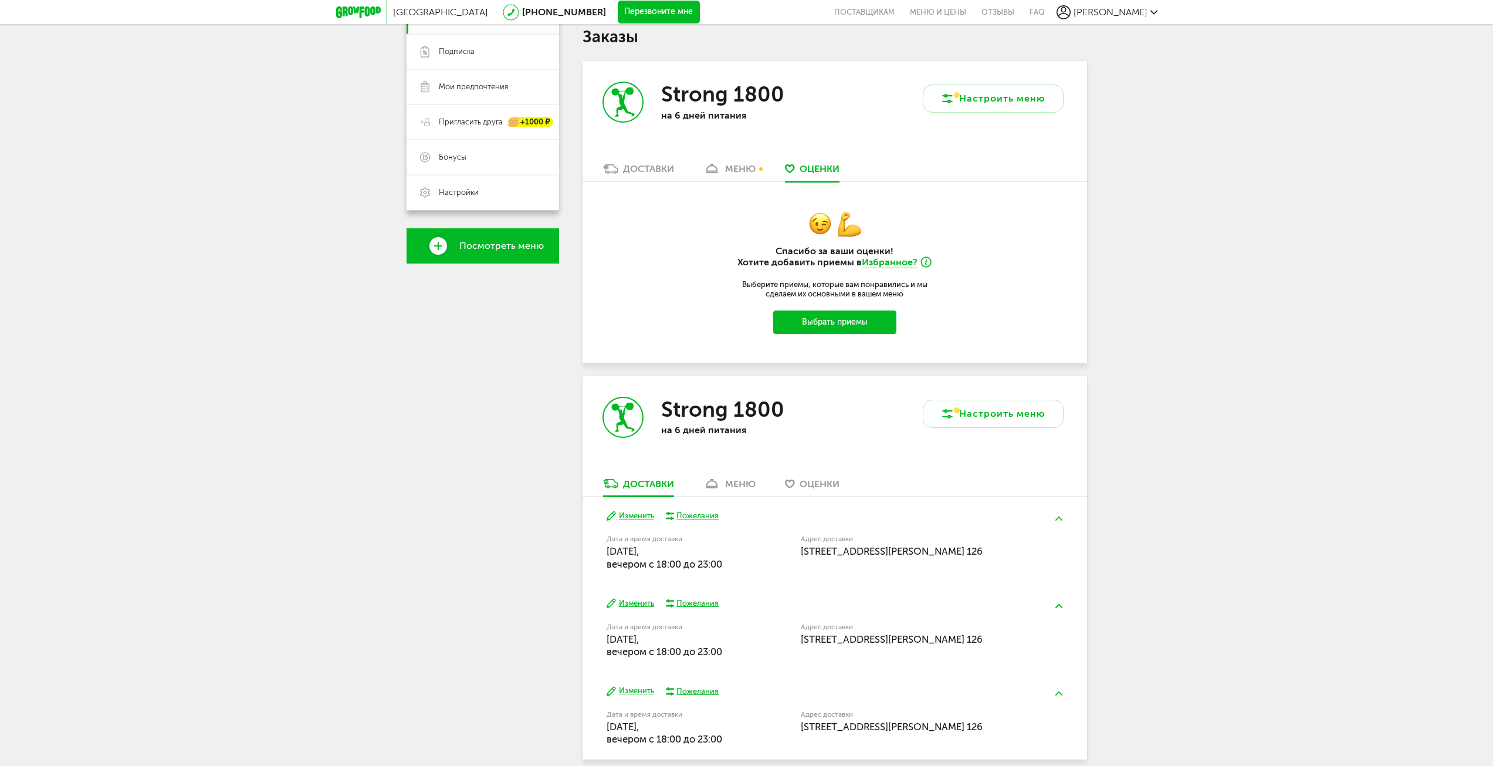
scroll to position [190, 0]
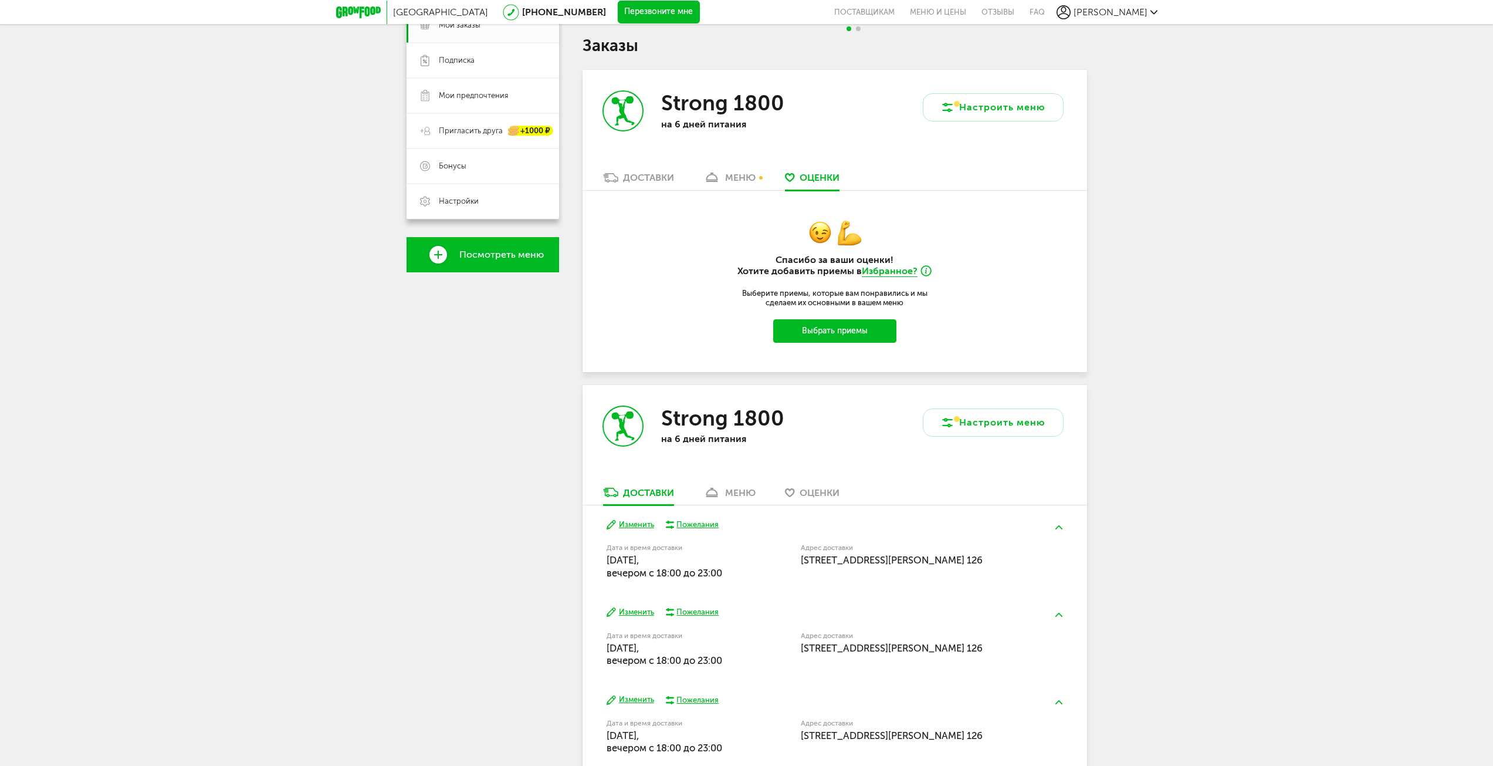
click at [877, 328] on button "Выбрать приемы" at bounding box center [834, 330] width 123 height 23
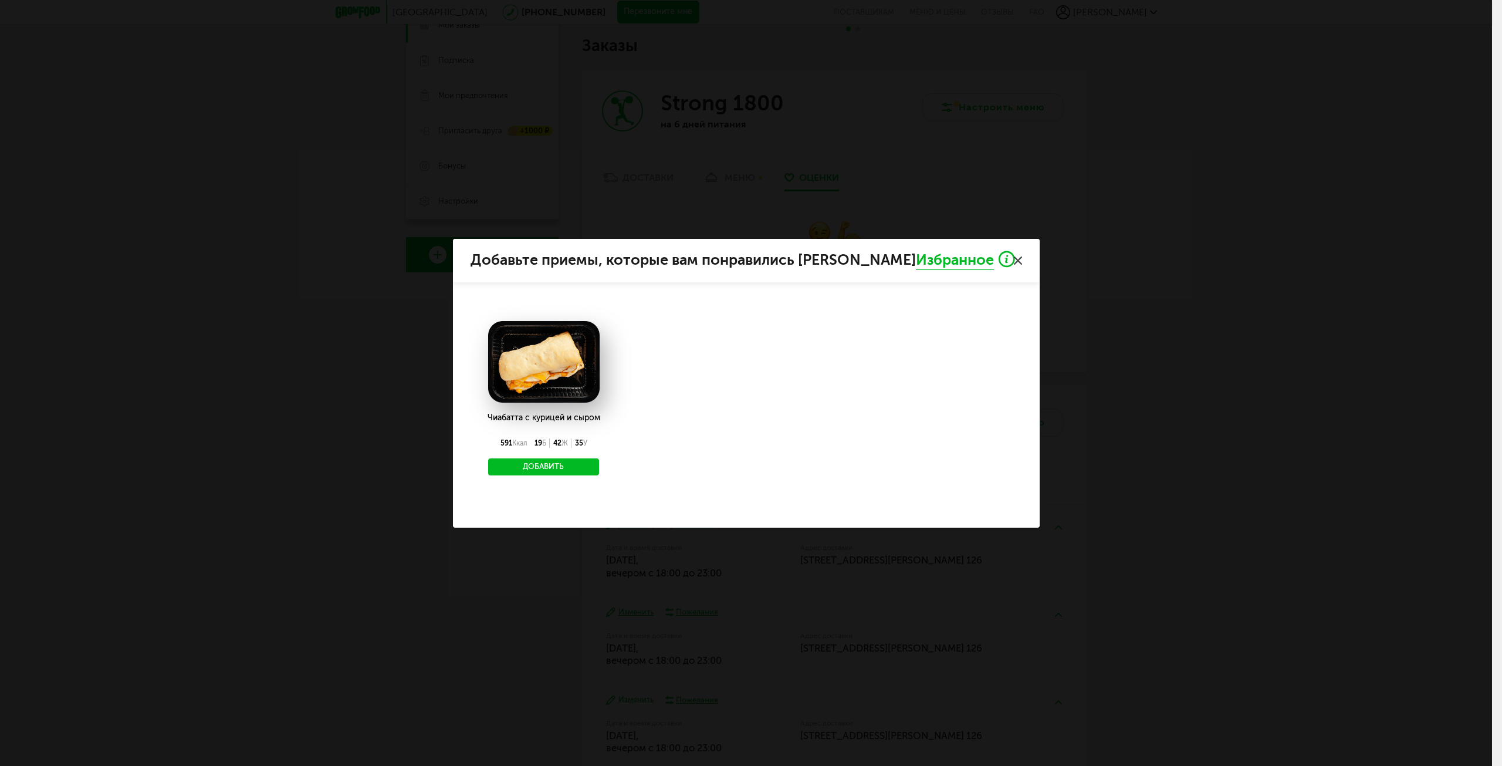
click at [562, 465] on button "Добавить" at bounding box center [543, 467] width 111 height 18
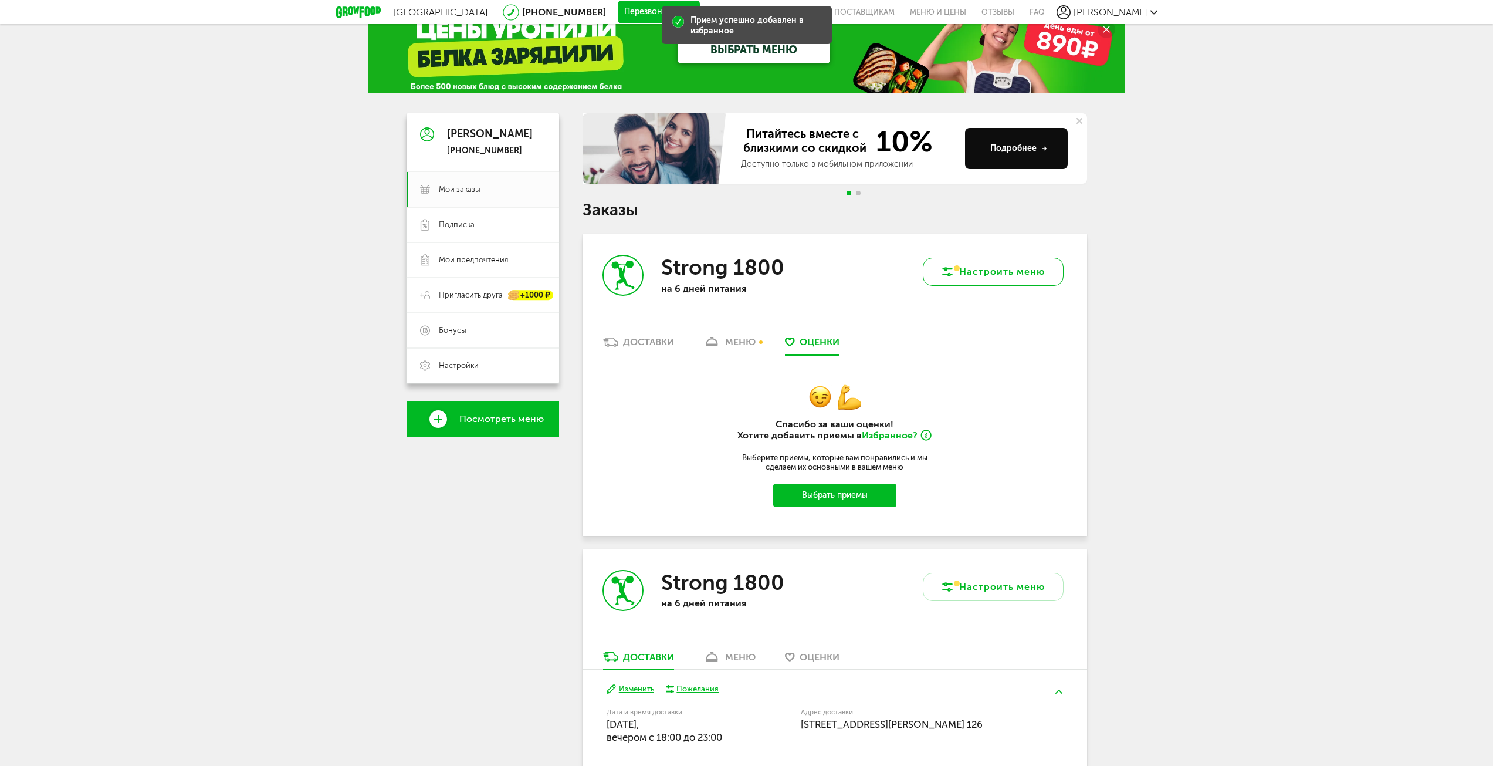
scroll to position [0, 0]
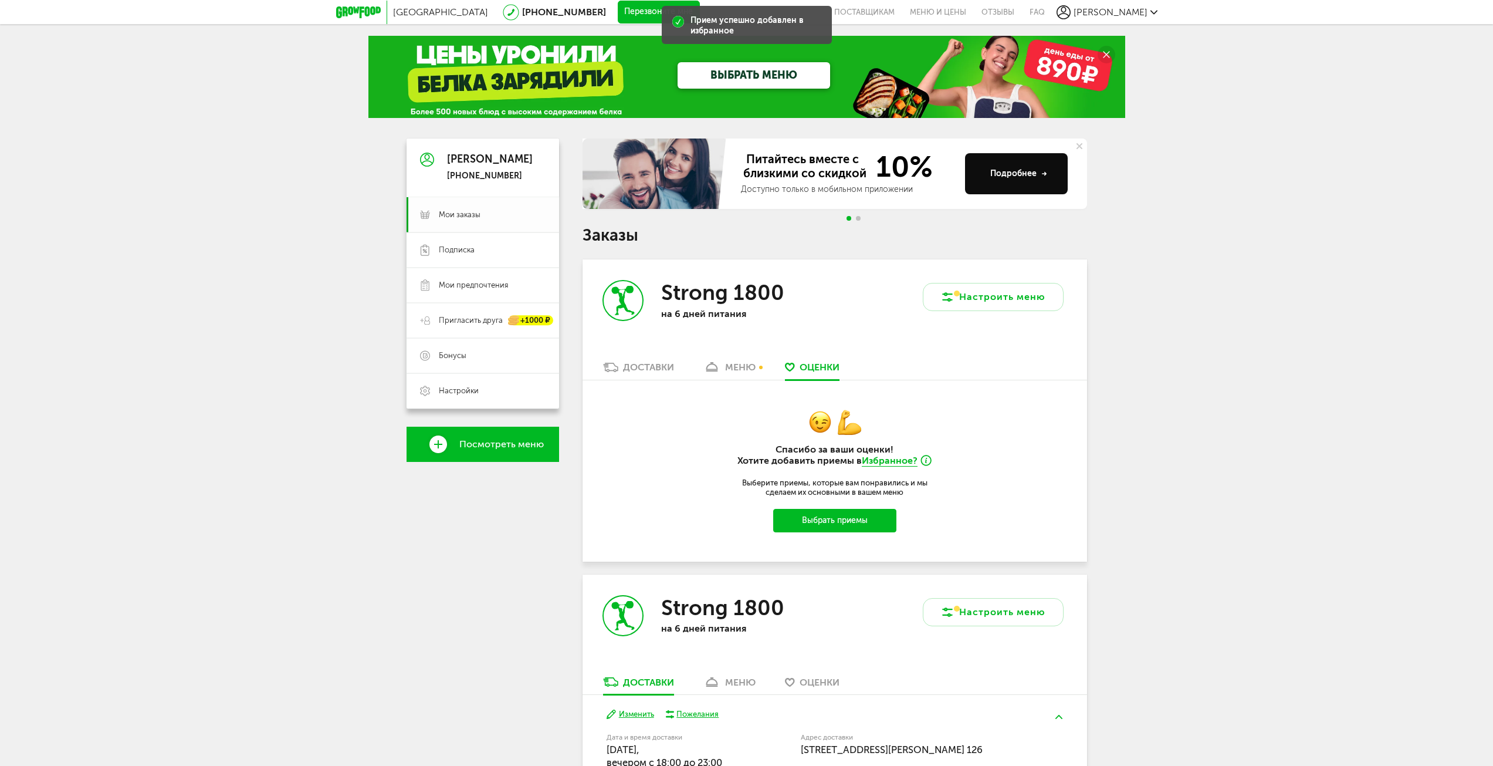
drag, startPoint x: 492, startPoint y: 213, endPoint x: 520, endPoint y: 220, distance: 28.5
click at [493, 214] on span "Мои заказы" at bounding box center [492, 214] width 107 height 11
drag, startPoint x: 512, startPoint y: 195, endPoint x: 516, endPoint y: 207, distance: 12.1
click at [518, 205] on div "[PERSON_NAME] [PHONE_NUMBER] Мои заказы Подписка Мои предпочтения Пригласить др…" at bounding box center [483, 273] width 153 height 270
click at [482, 166] on div "[PERSON_NAME] [PHONE_NUMBER]" at bounding box center [490, 168] width 86 height 28
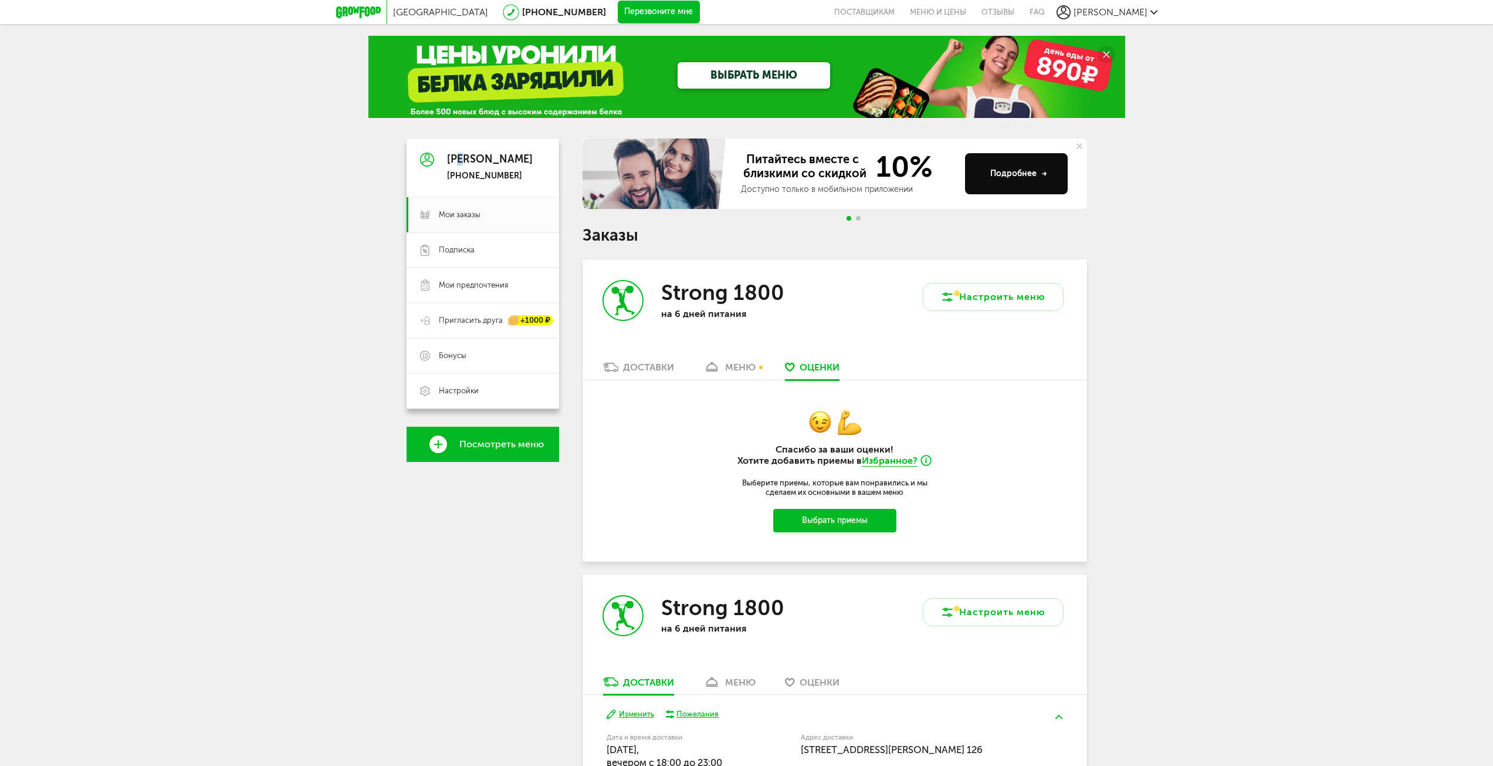
click at [465, 165] on div "[PERSON_NAME]" at bounding box center [490, 160] width 86 height 12
click at [590, 217] on div "Питайтесь вместе с близкими со скидкой 10% Доступно только в мобильном приложен…" at bounding box center [835, 182] width 505 height 89
click at [460, 222] on link "Мои заказы" at bounding box center [483, 214] width 153 height 35
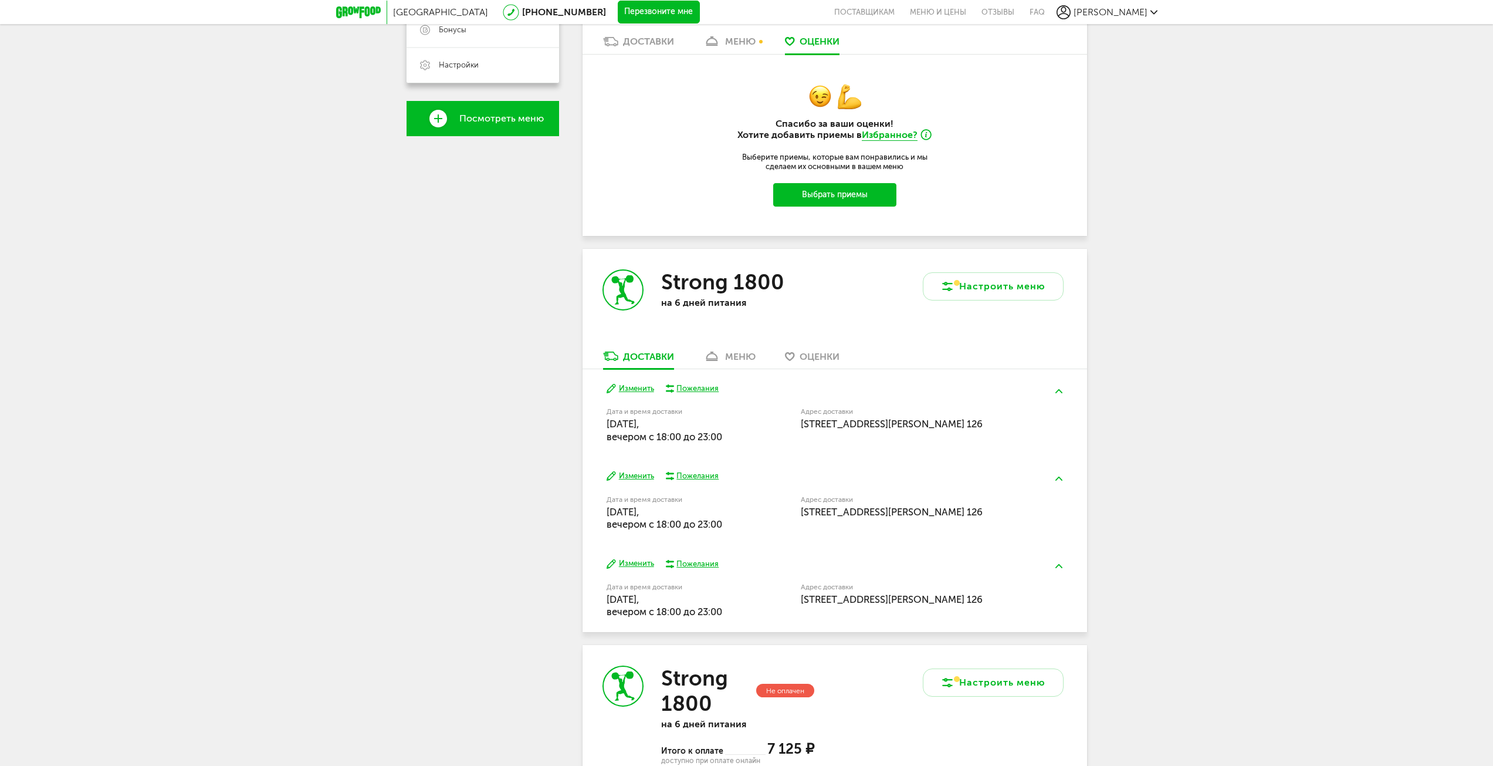
scroll to position [411, 0]
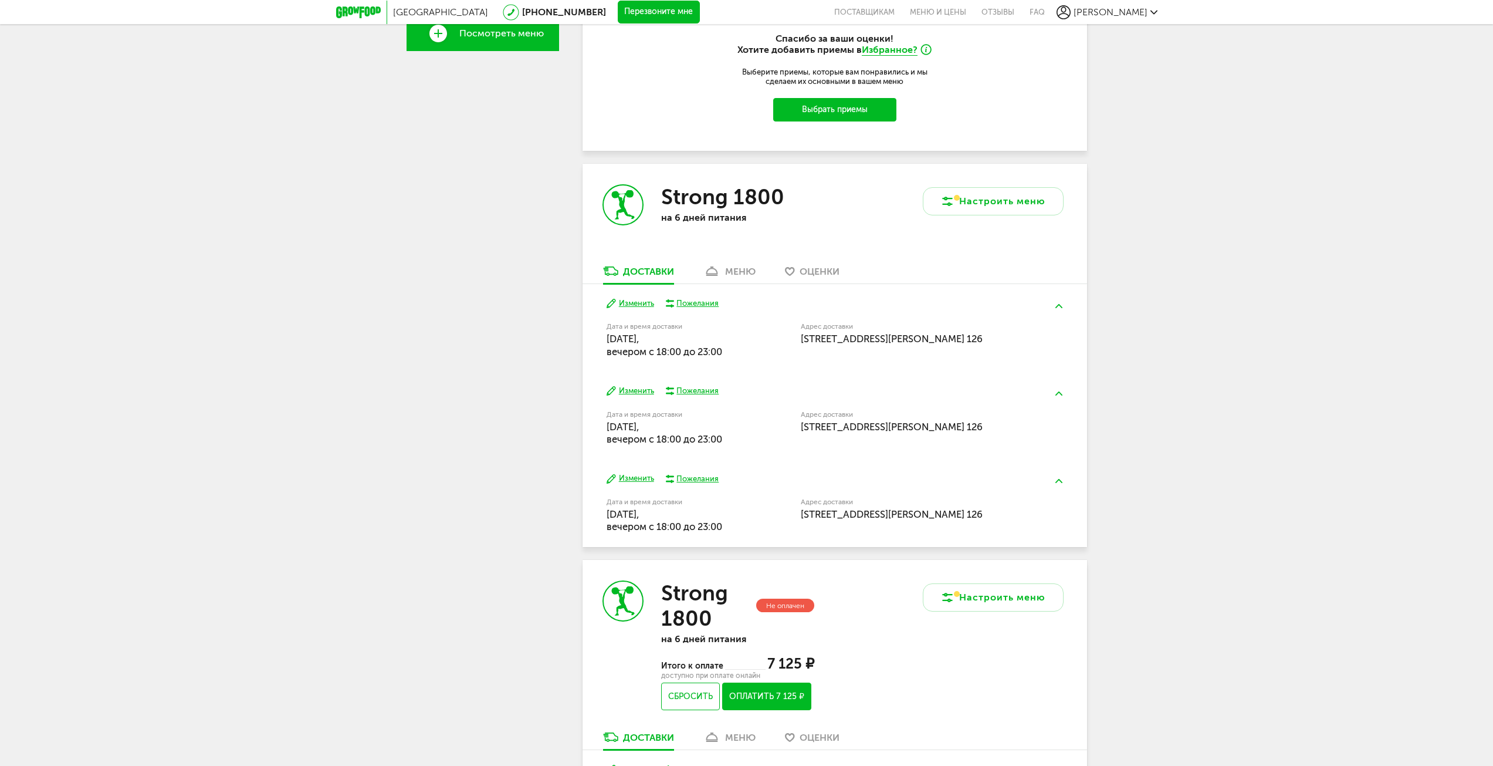
click at [730, 273] on div "меню" at bounding box center [740, 271] width 31 height 11
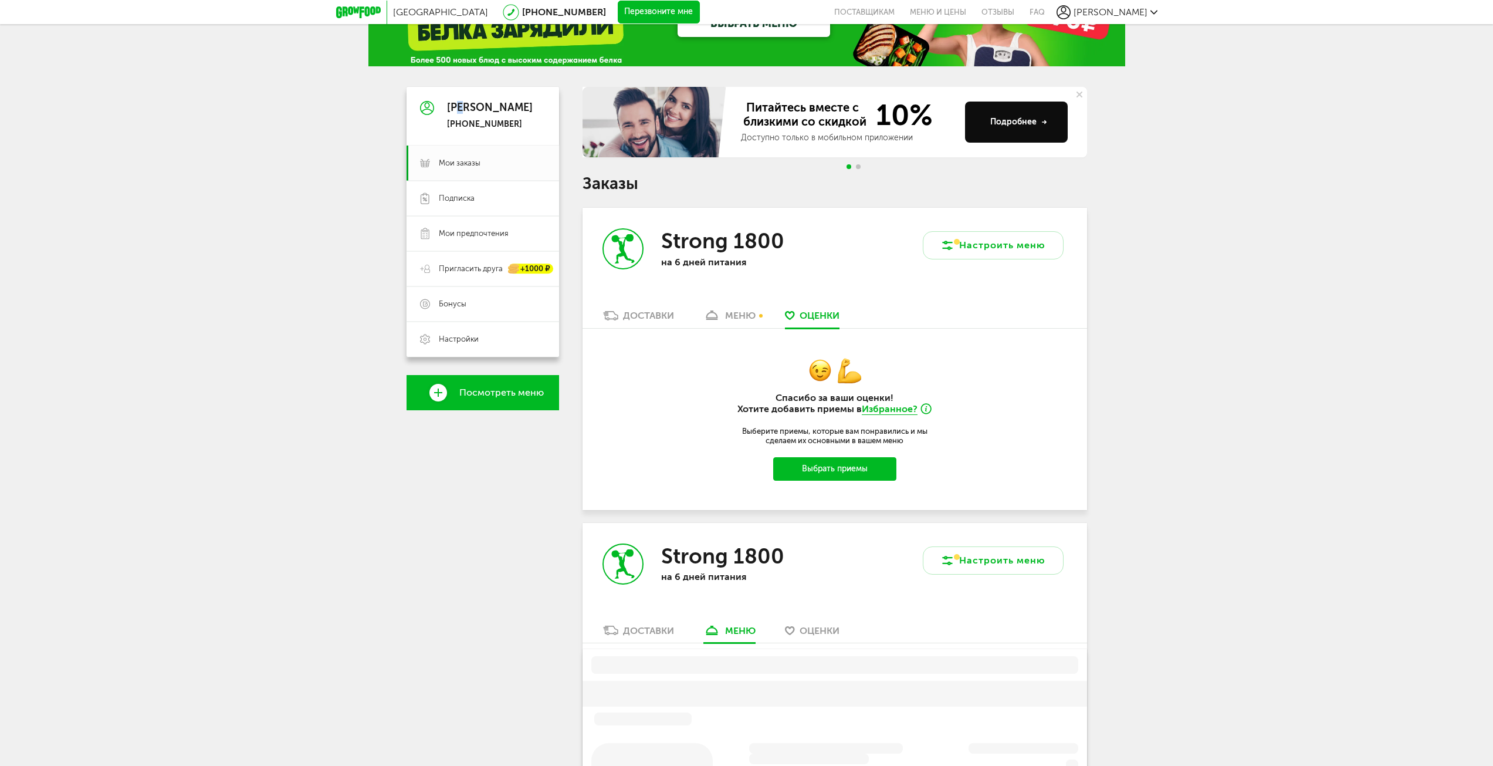
scroll to position [17, 0]
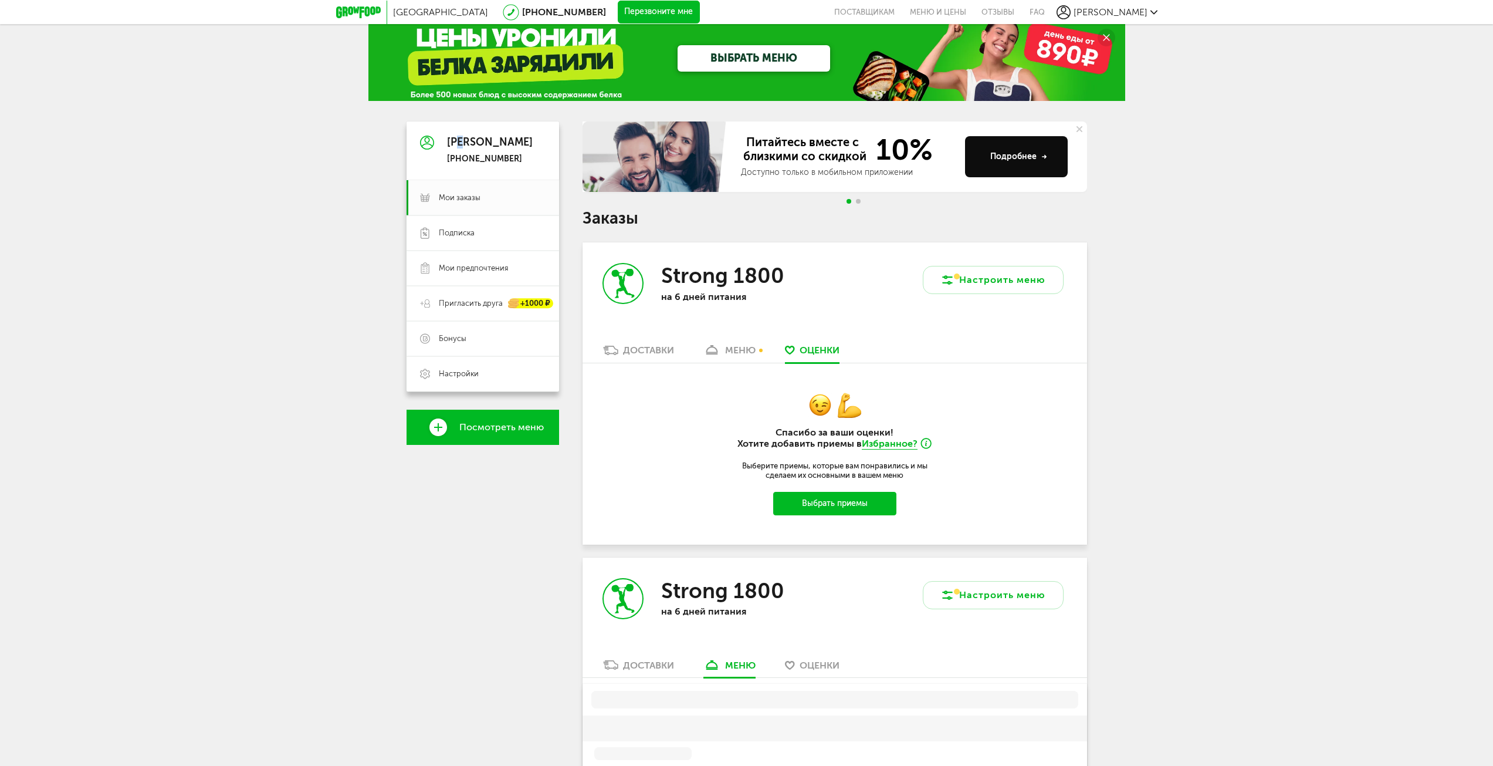
click at [658, 361] on link "Доставки" at bounding box center [638, 353] width 83 height 19
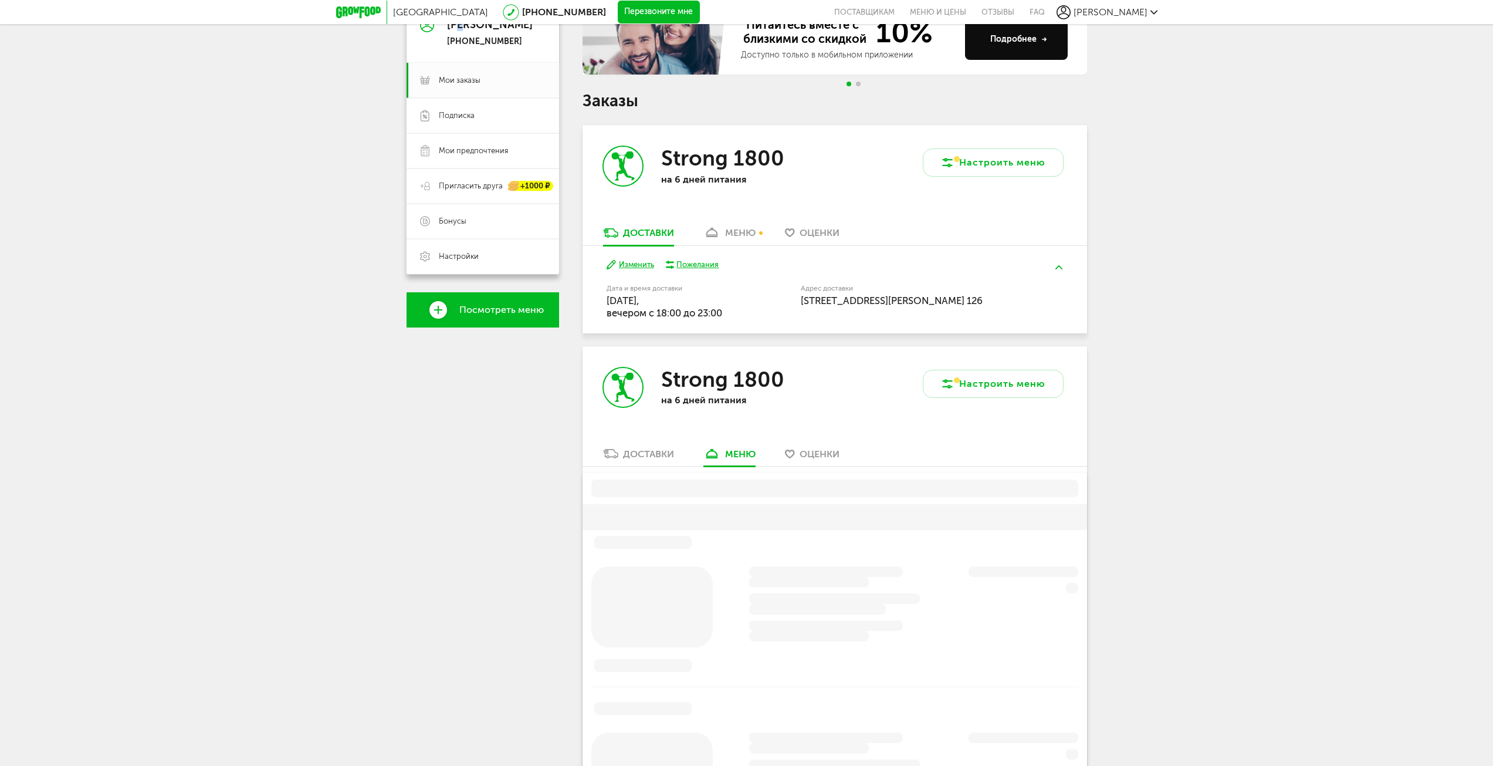
click at [738, 236] on div "меню" at bounding box center [740, 232] width 31 height 11
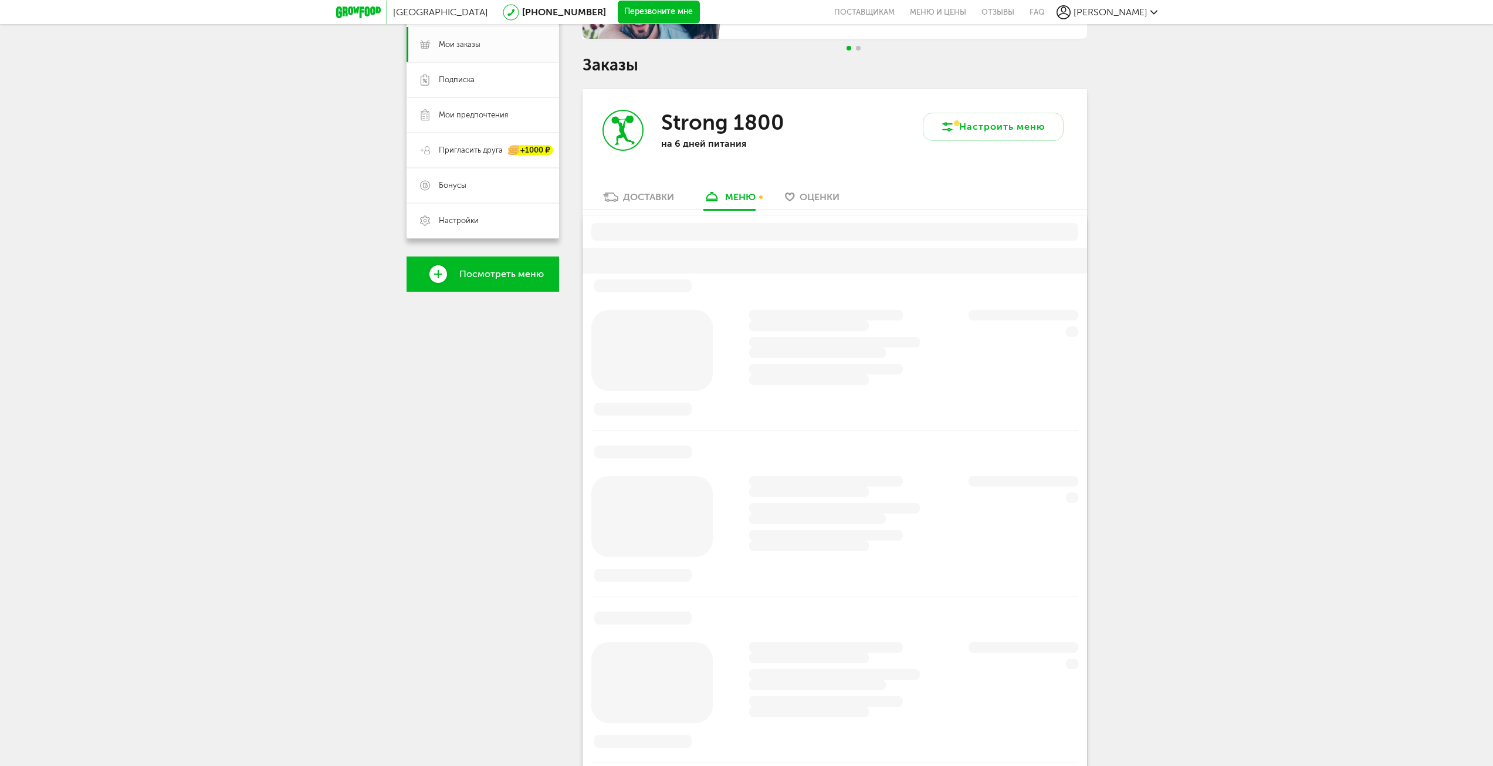
scroll to position [230, 0]
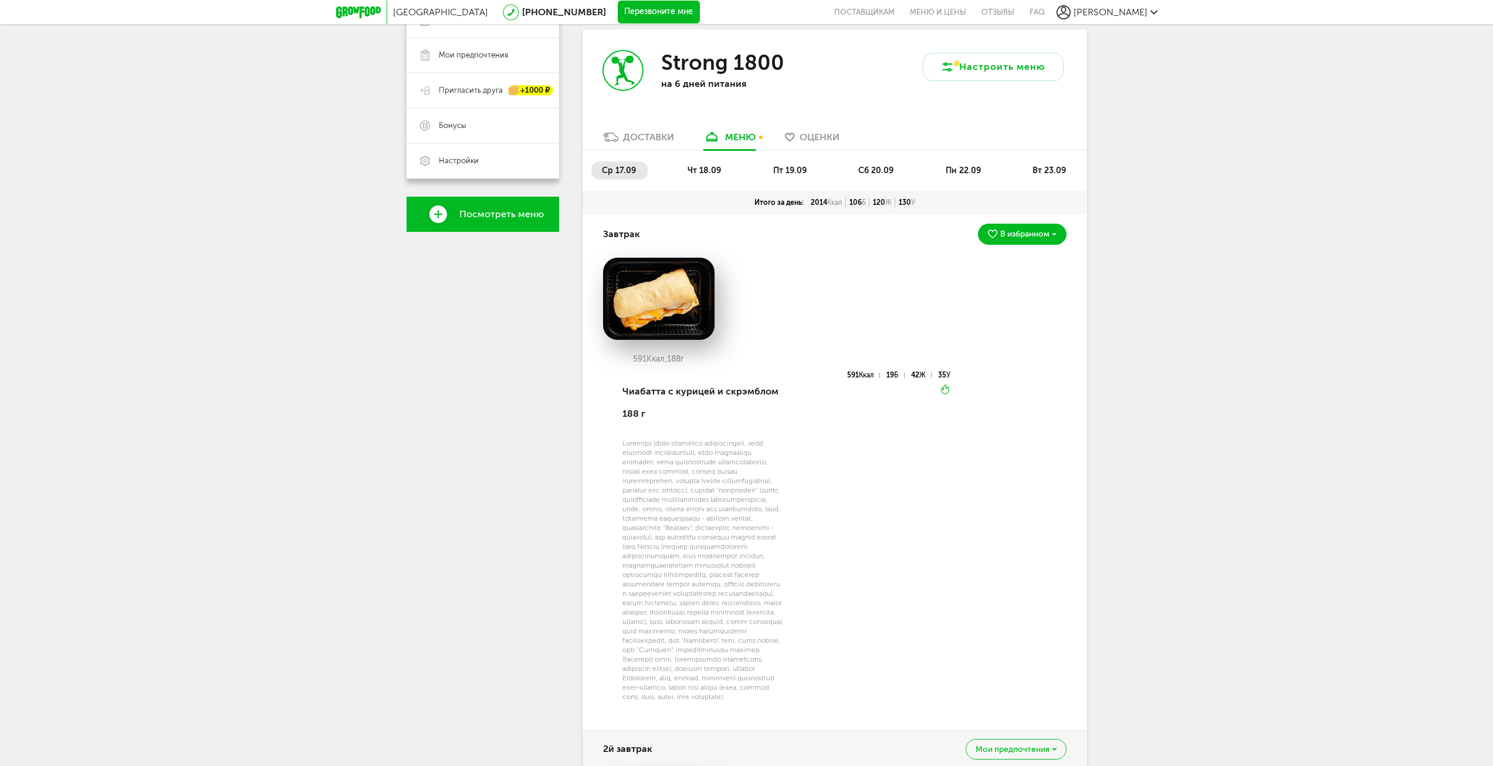
click at [900, 169] on li "сб 20.09" at bounding box center [876, 170] width 57 height 18
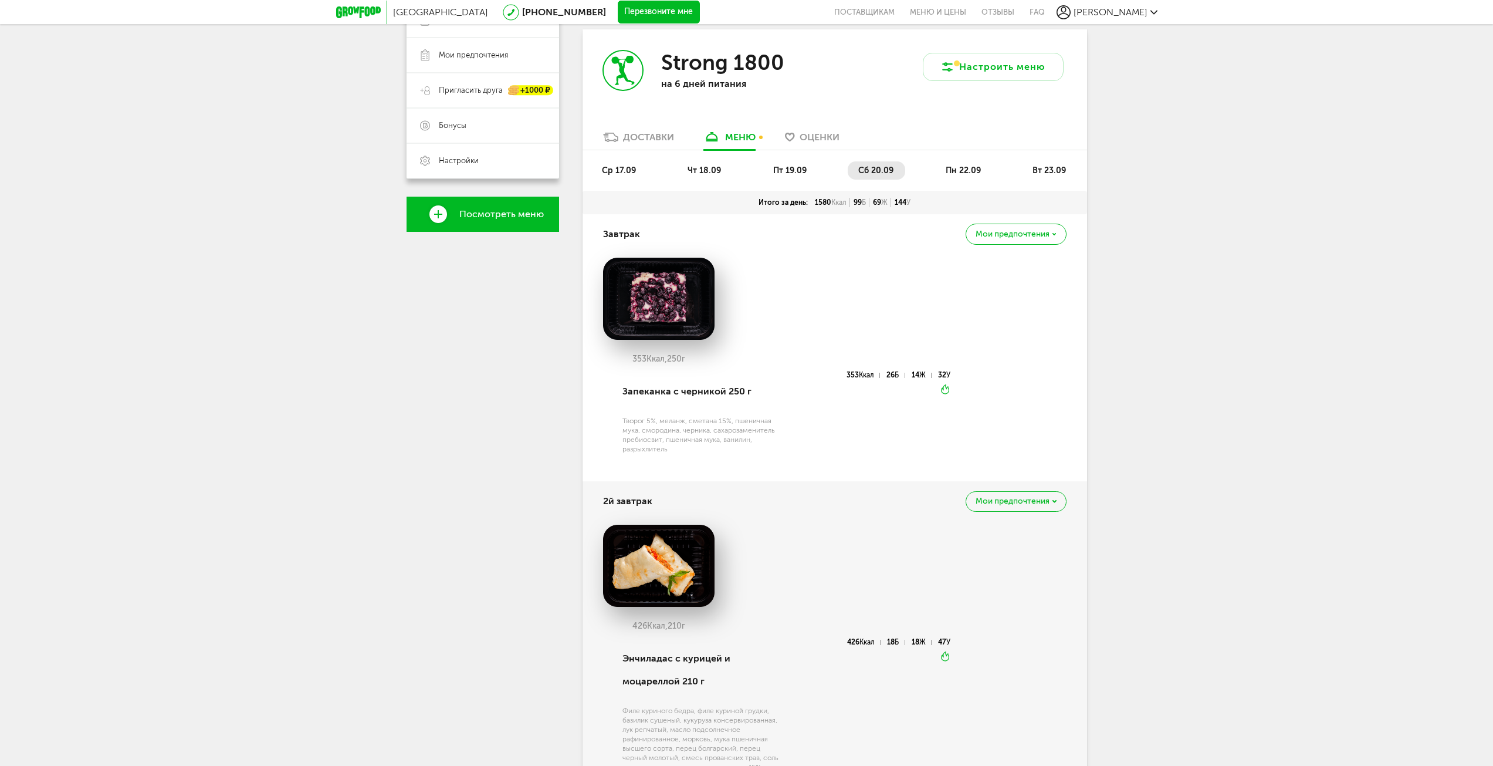
click at [977, 170] on span "пн 22.09" at bounding box center [963, 170] width 35 height 10
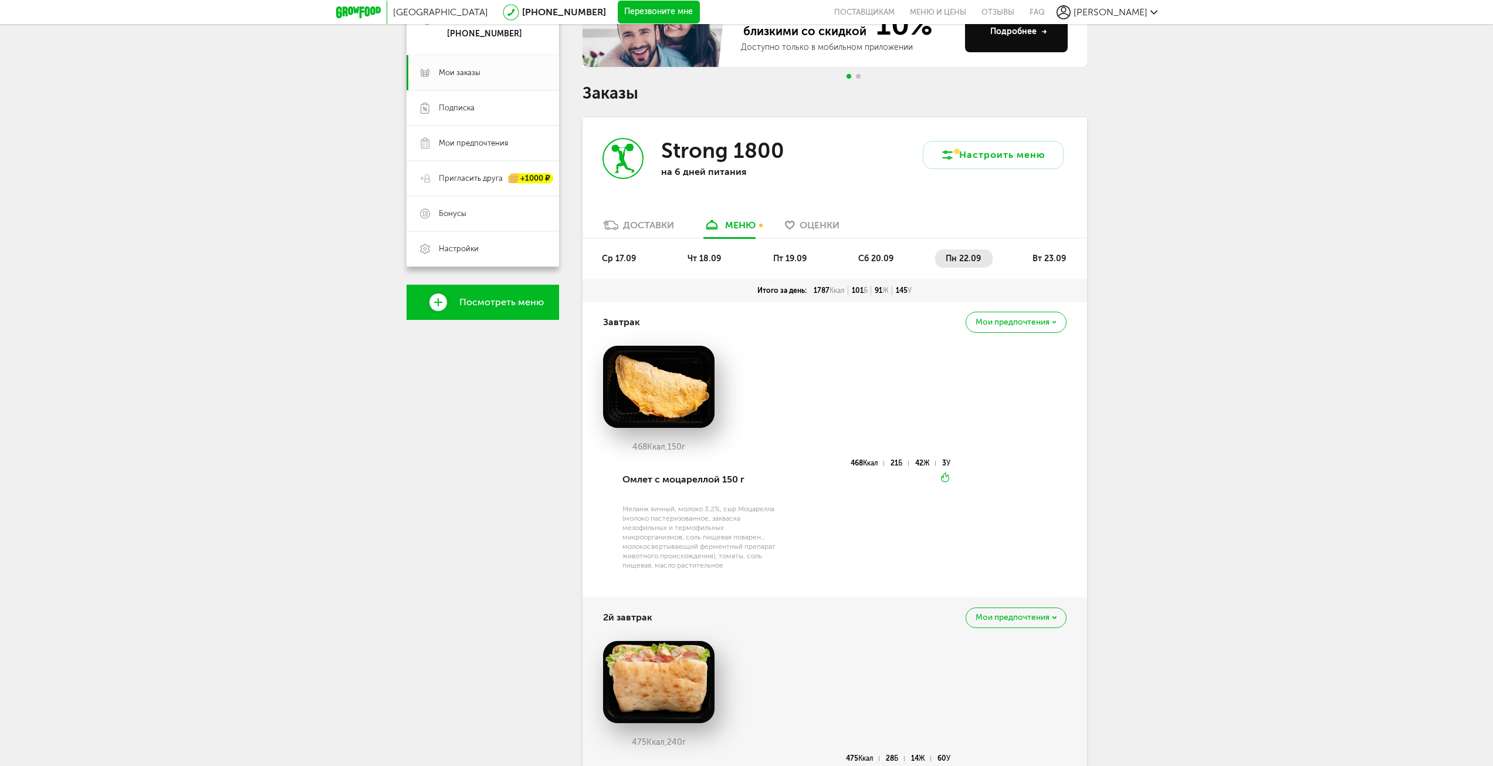
scroll to position [113, 0]
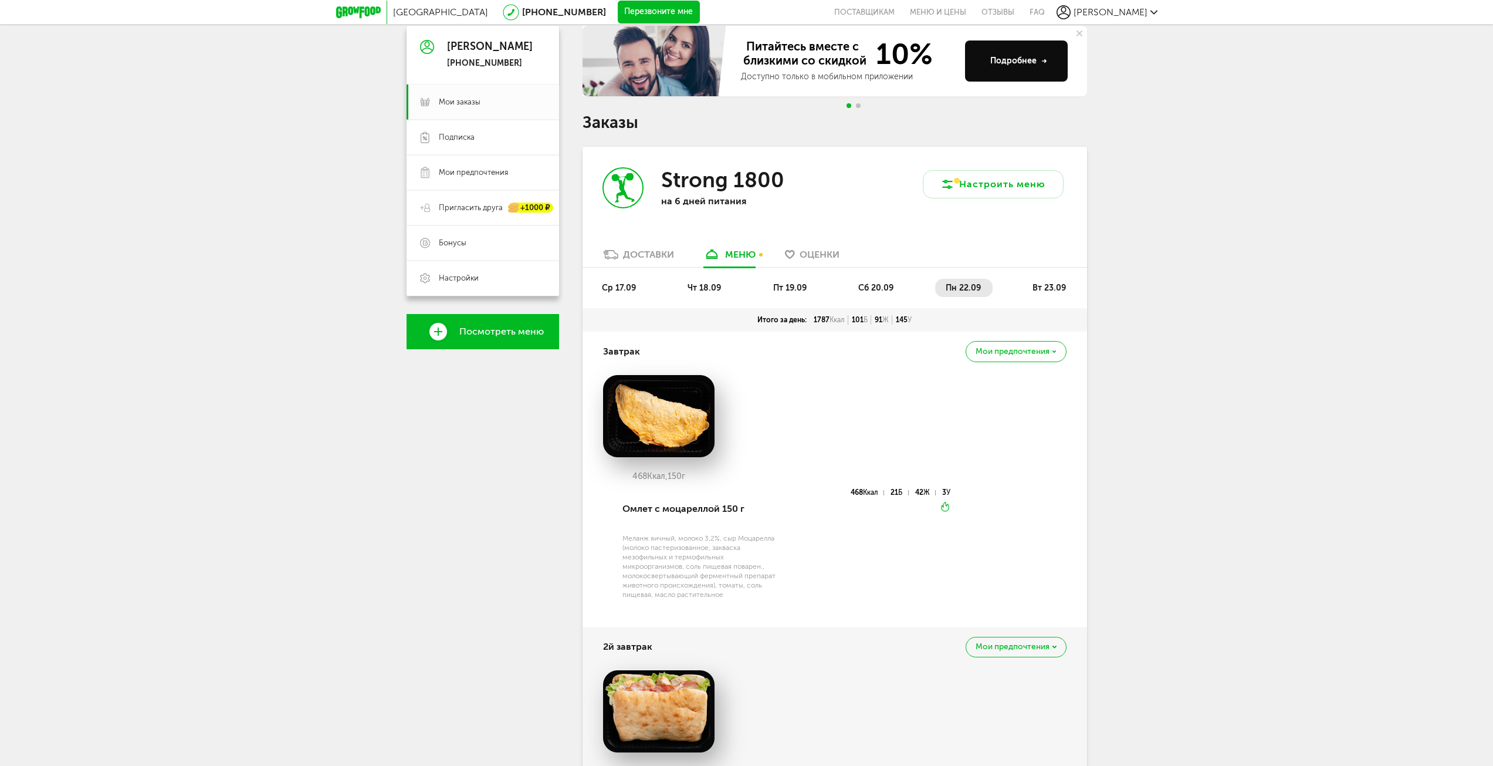
click at [1075, 288] on li "вт 23.09" at bounding box center [1050, 288] width 56 height 18
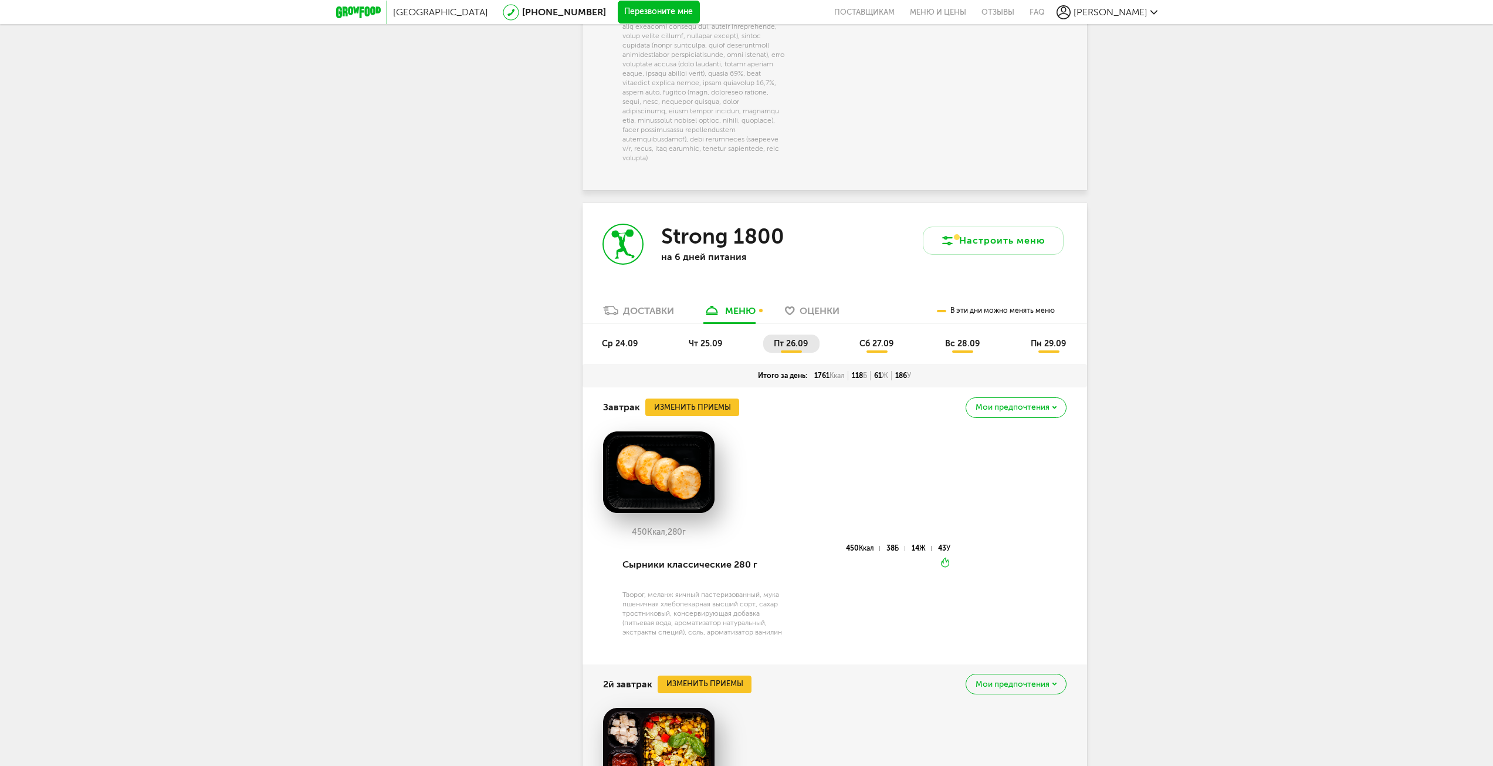
scroll to position [1873, 0]
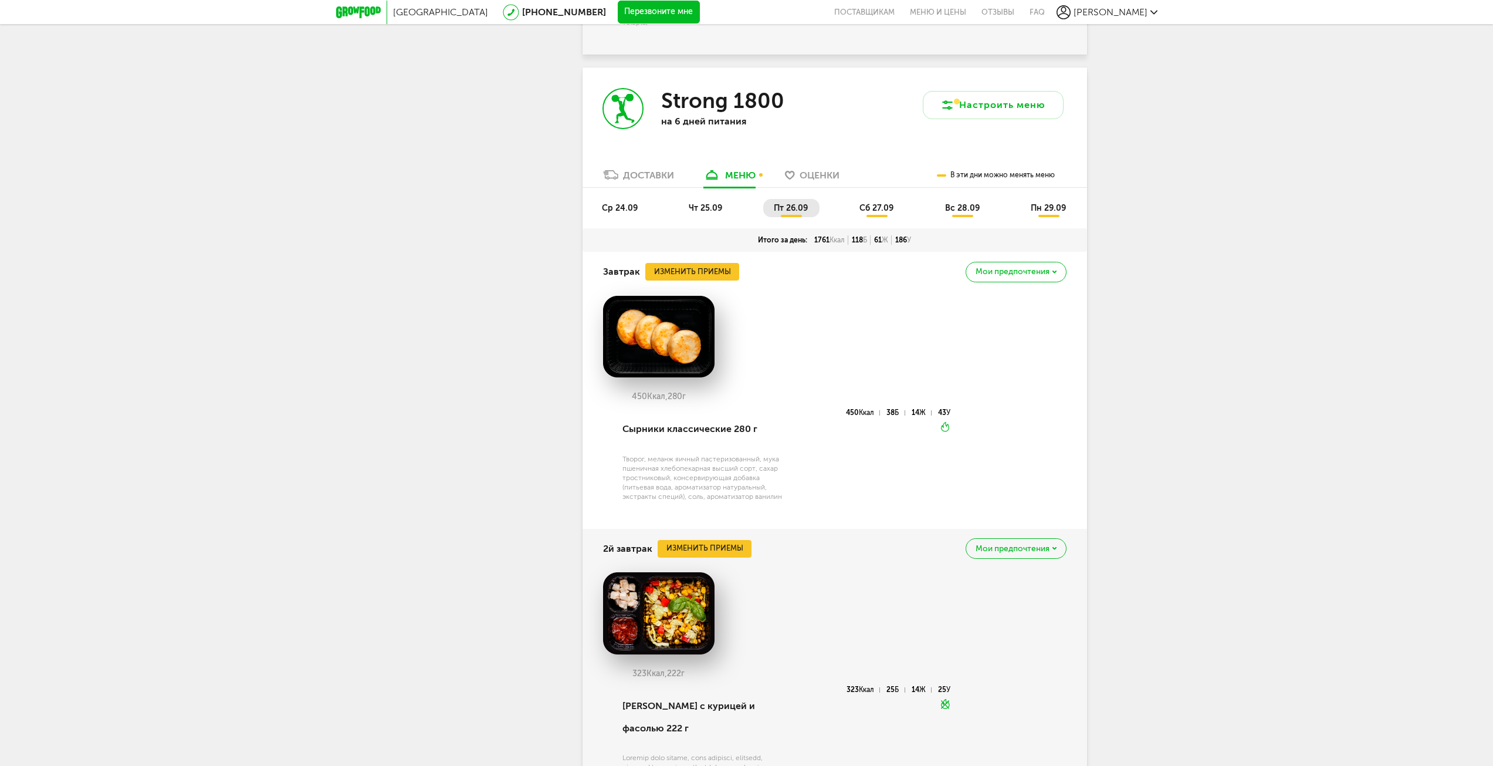
click at [609, 213] on span "ср 24.09" at bounding box center [620, 208] width 36 height 10
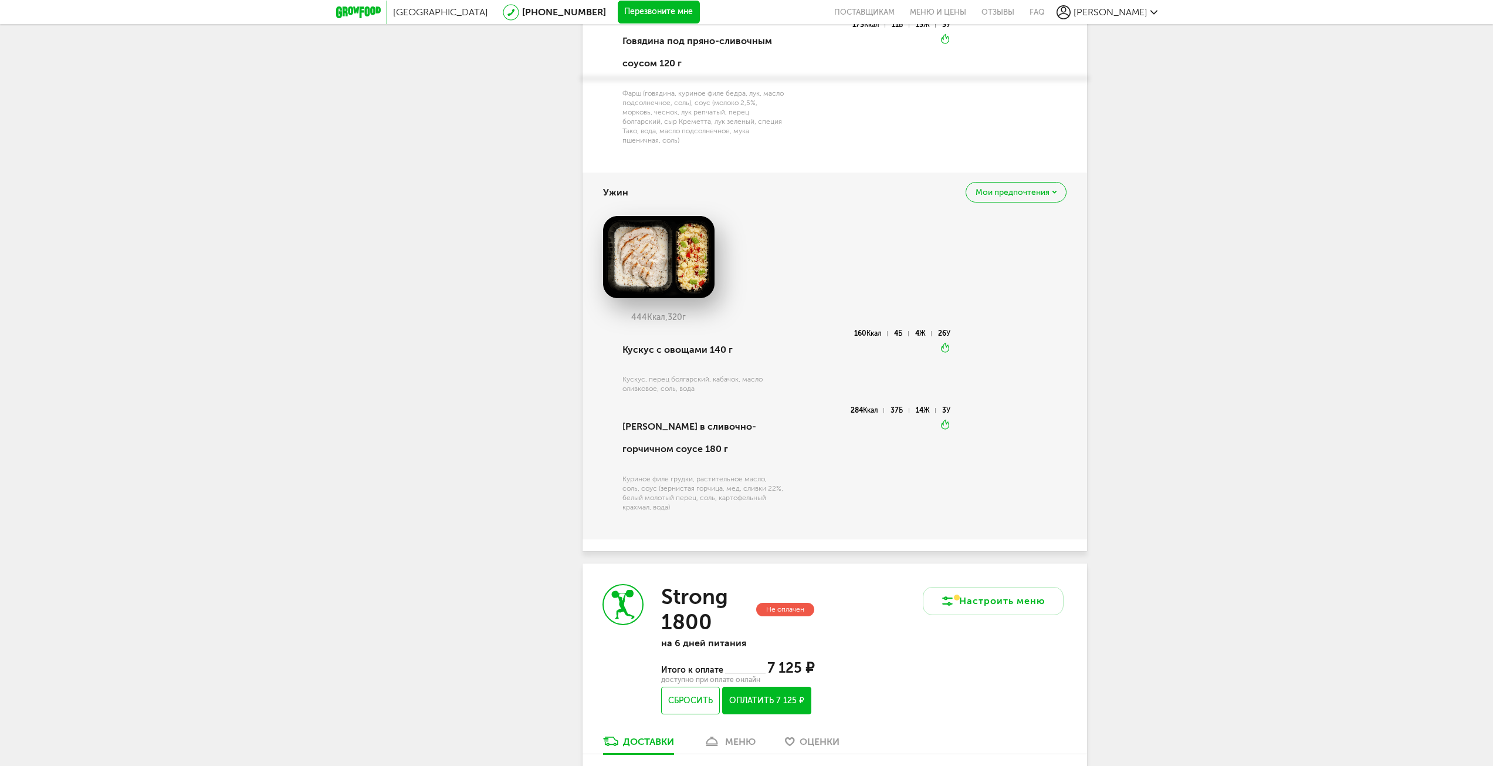
scroll to position [2929, 0]
